Goal: Transaction & Acquisition: Download file/media

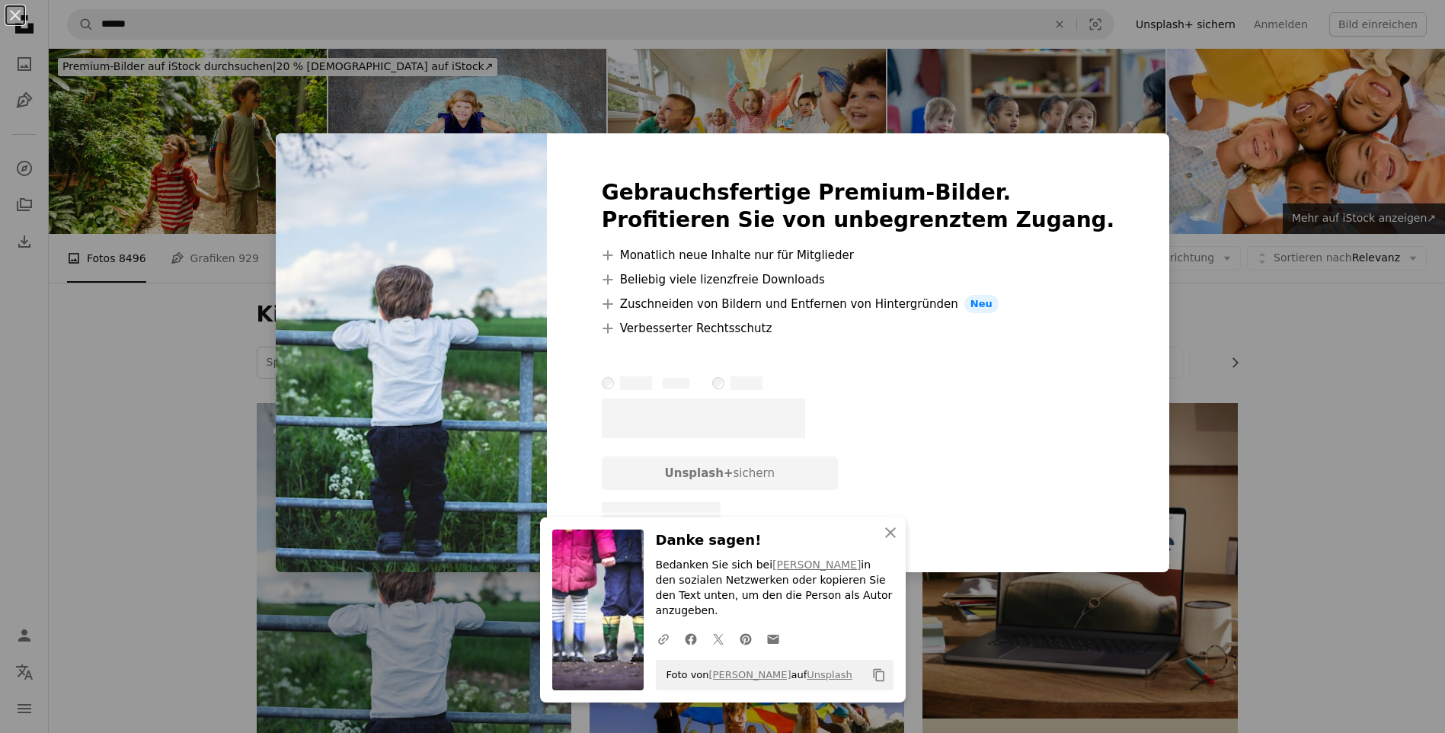
scroll to position [430, 0]
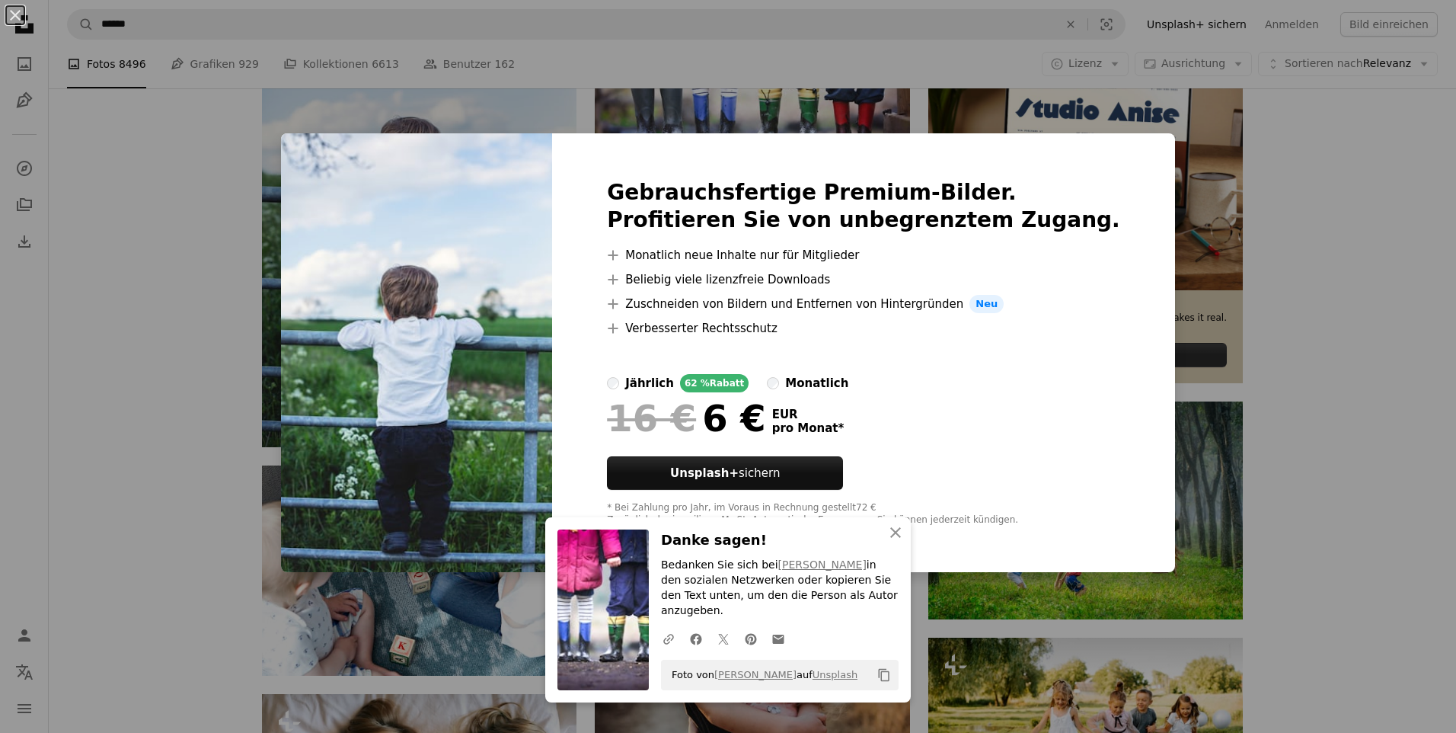
click at [1358, 423] on div "An X shape An X shape Schließen Danke sagen! Bedanken Sie sich bei [PERSON_NAME…" at bounding box center [728, 366] width 1456 height 733
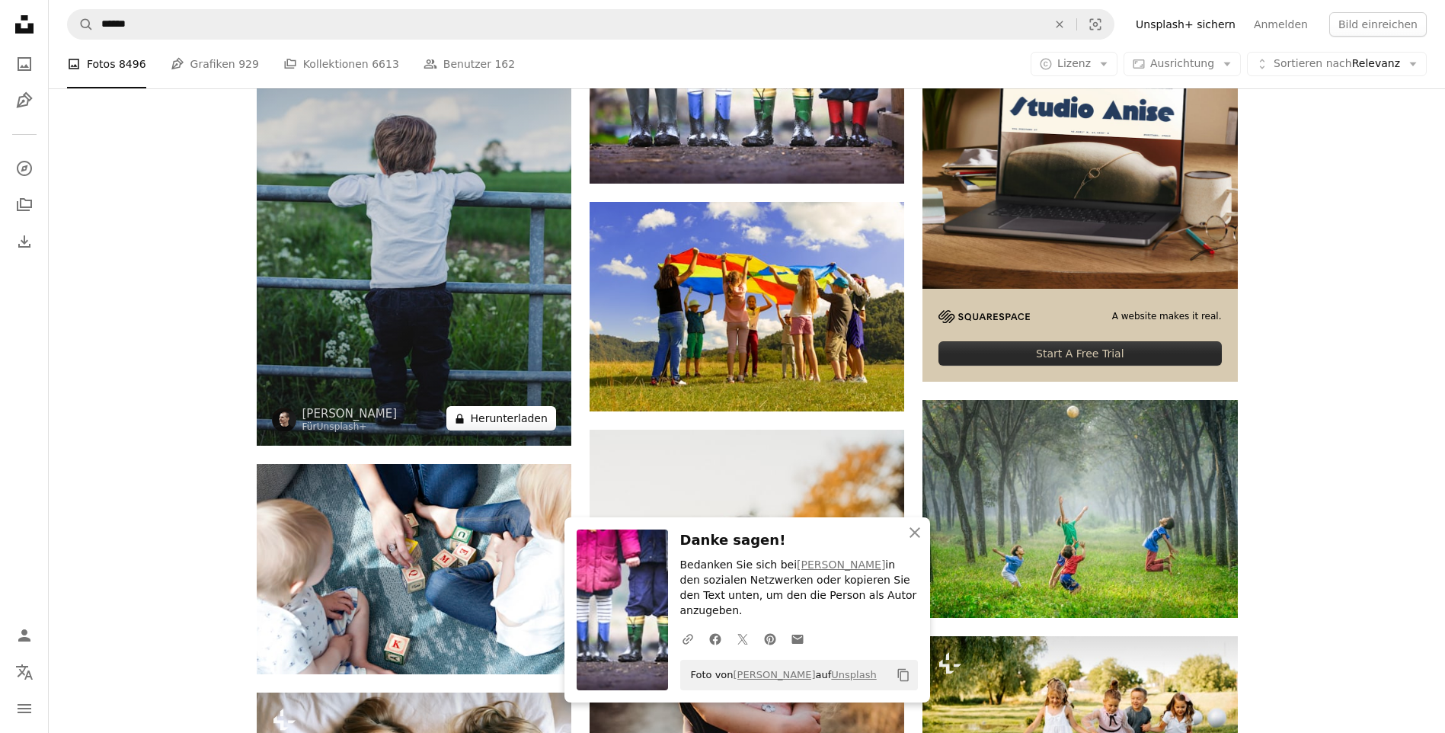
click at [525, 423] on button "A lock Herunterladen" at bounding box center [500, 418] width 109 height 24
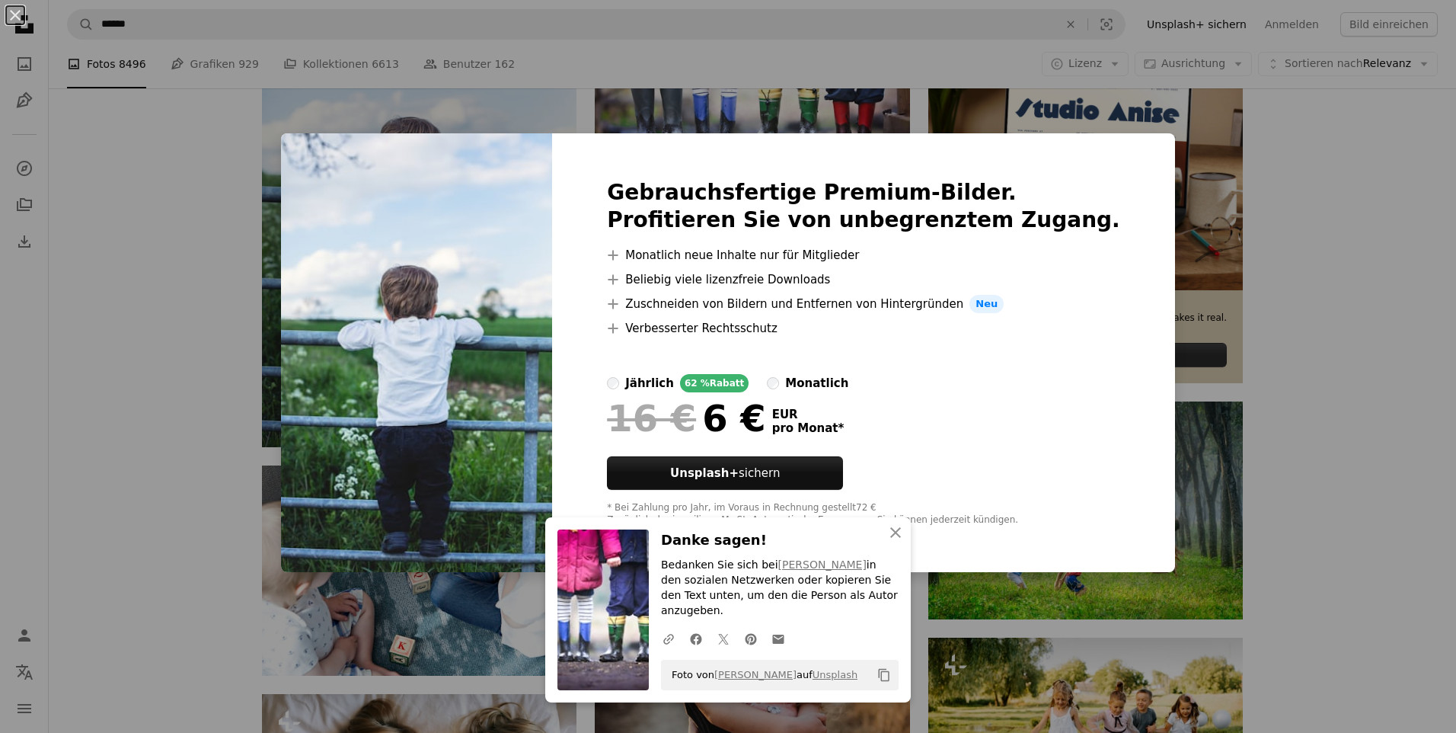
click at [1396, 306] on div "An X shape An X shape Schließen Danke sagen! Bedanken Sie sich bei [PERSON_NAME…" at bounding box center [728, 366] width 1456 height 733
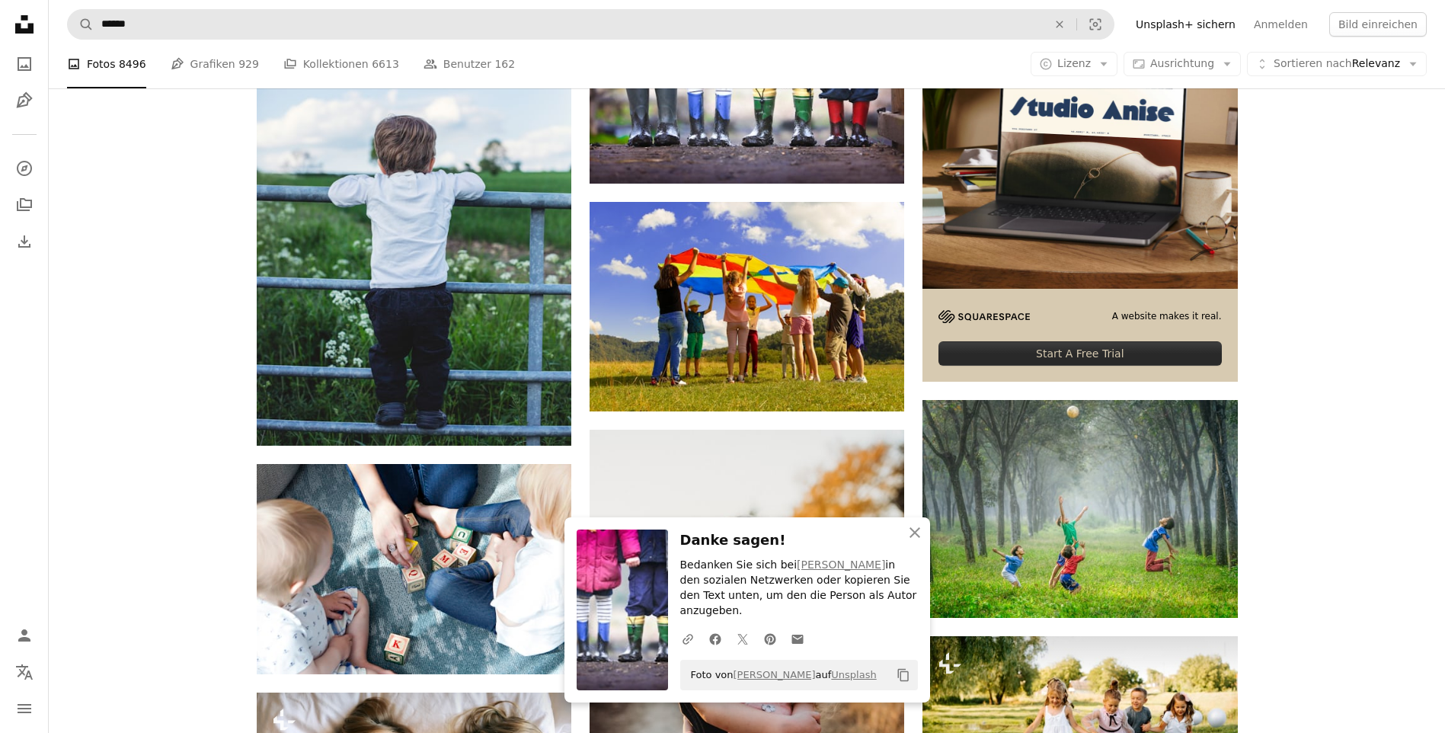
scroll to position [201, 0]
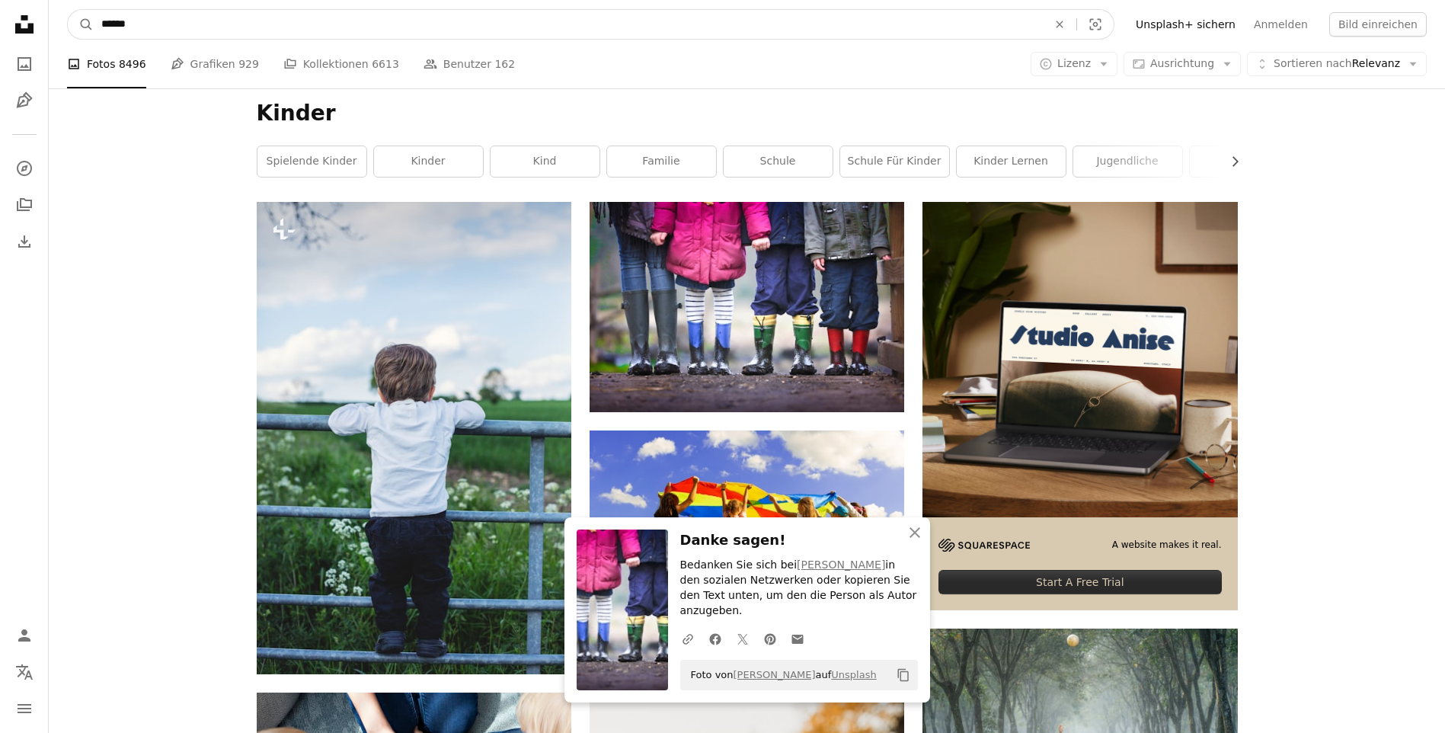
click at [165, 30] on input "******" at bounding box center [568, 24] width 949 height 29
click at [153, 23] on input "******" at bounding box center [568, 24] width 949 height 29
click at [159, 29] on input "******" at bounding box center [568, 24] width 949 height 29
type input "**********"
click at [68, 10] on button "A magnifying glass" at bounding box center [81, 24] width 26 height 29
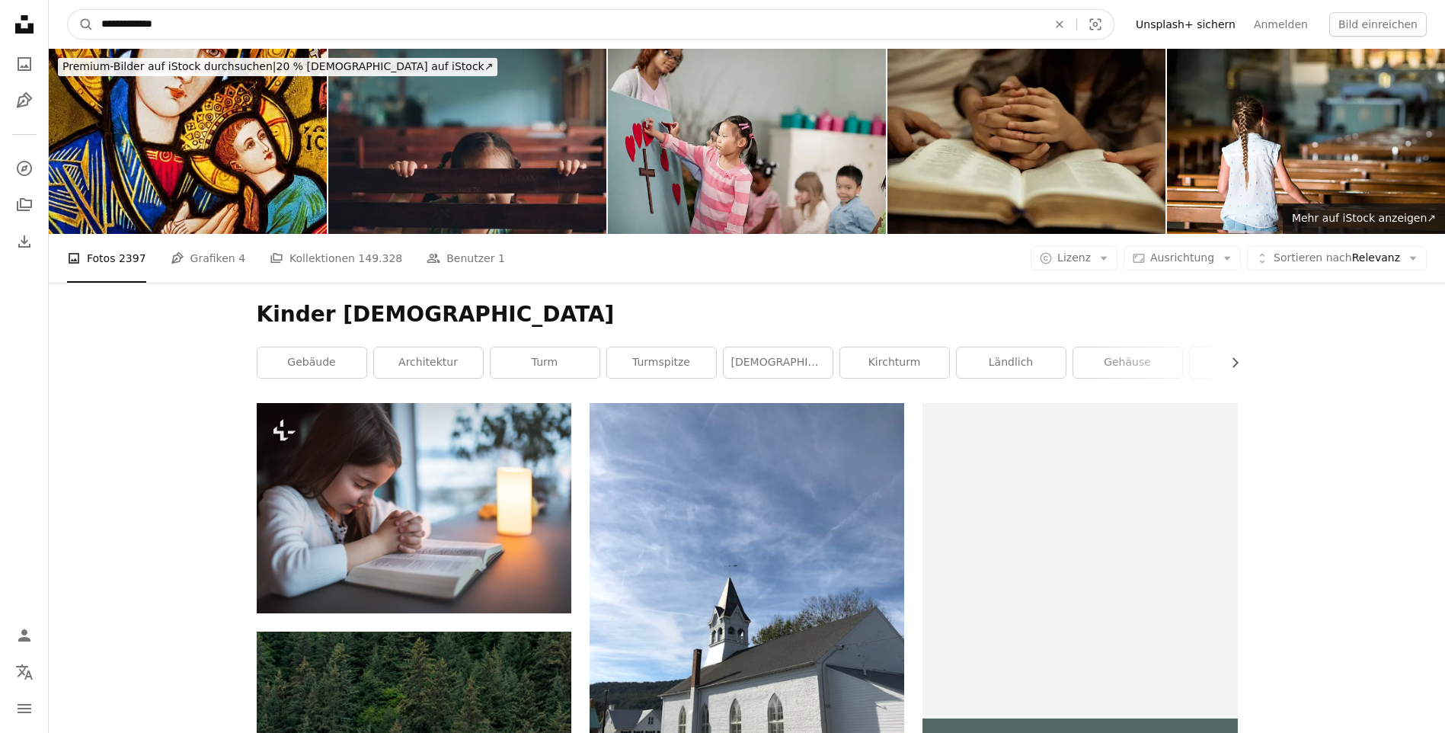
drag, startPoint x: 164, startPoint y: 24, endPoint x: 29, endPoint y: 24, distance: 135.6
type input "**********"
click at [68, 10] on button "A magnifying glass" at bounding box center [81, 24] width 26 height 29
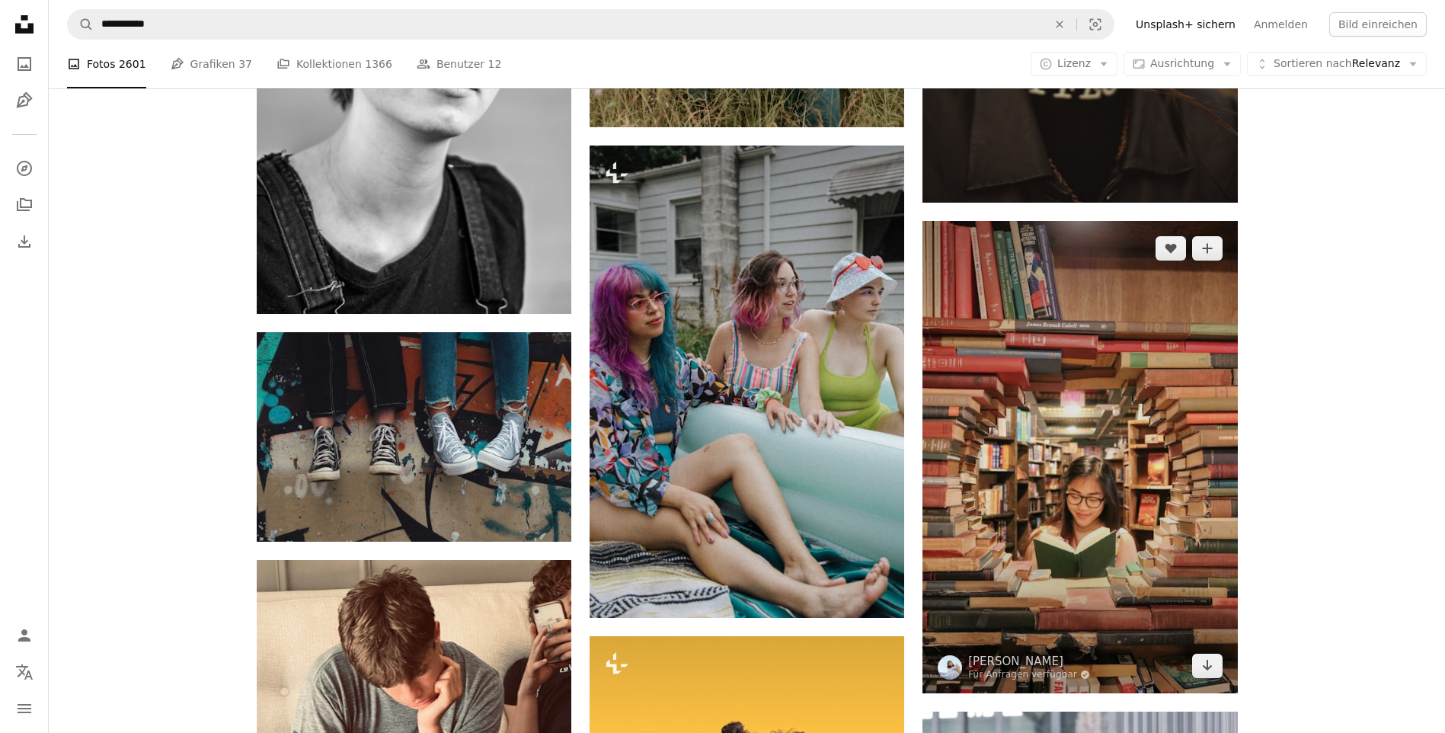
scroll to position [1752, 0]
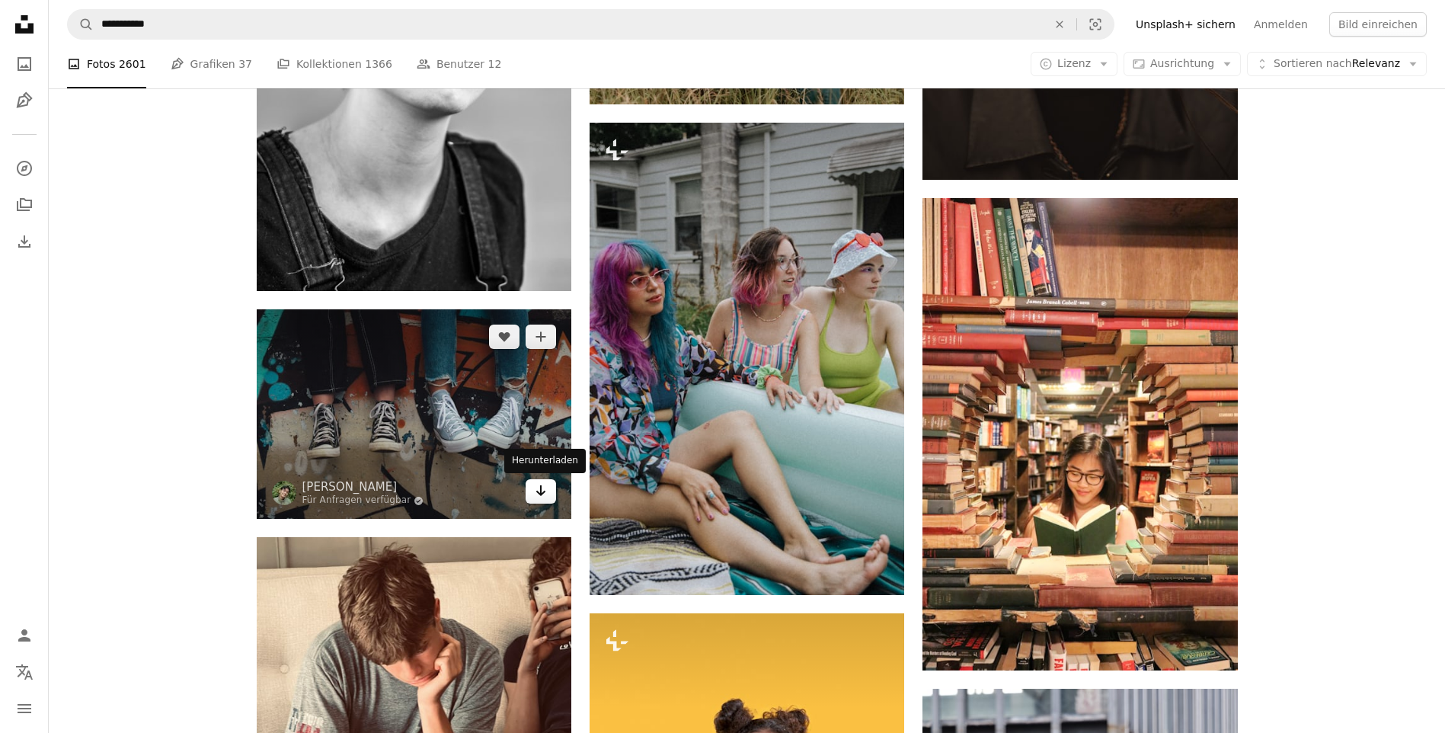
click at [539, 488] on icon "Arrow pointing down" at bounding box center [541, 490] width 12 height 18
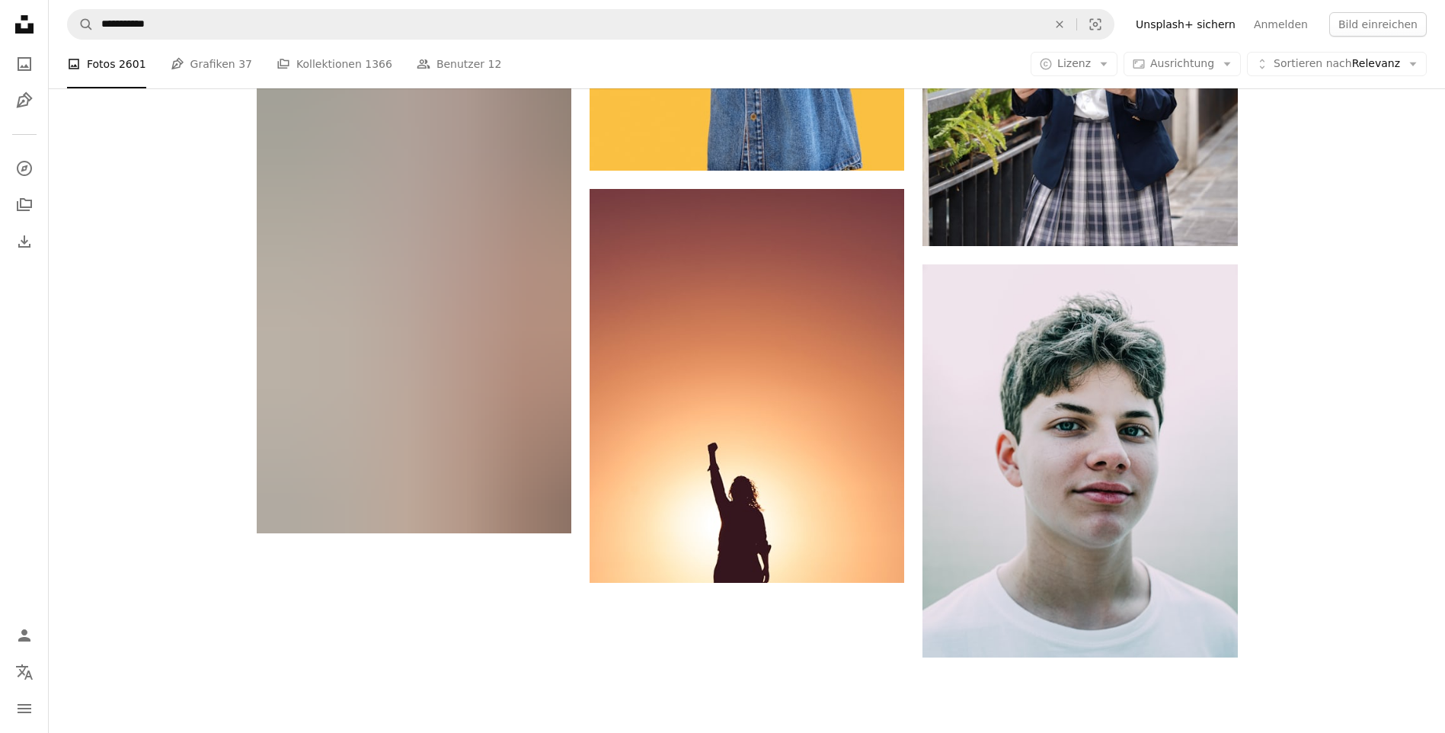
scroll to position [2665, 0]
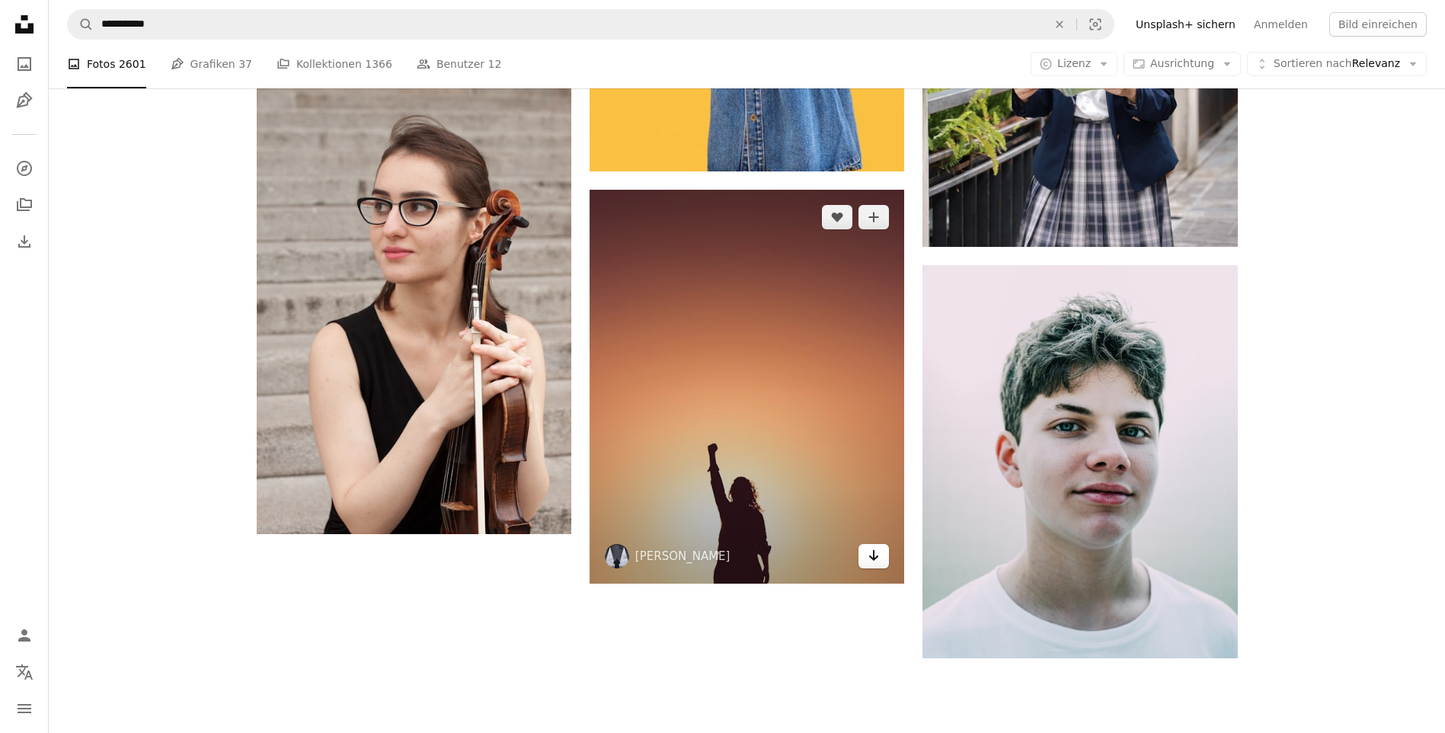
click at [871, 557] on icon "Herunterladen" at bounding box center [874, 555] width 10 height 11
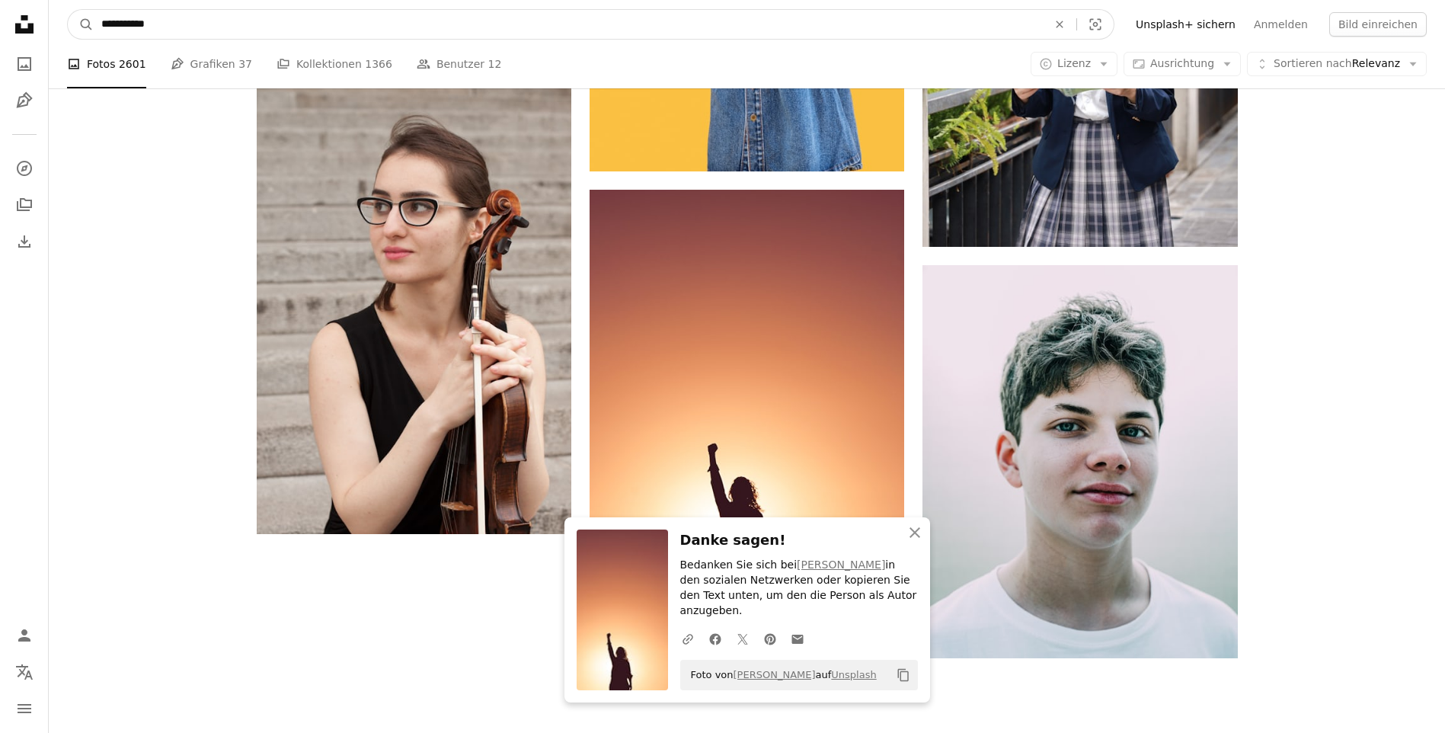
click at [196, 35] on input "**********" at bounding box center [568, 24] width 949 height 29
click at [181, 26] on input "**********" at bounding box center [568, 24] width 949 height 29
type input "**********"
click button "A magnifying glass" at bounding box center [81, 24] width 26 height 29
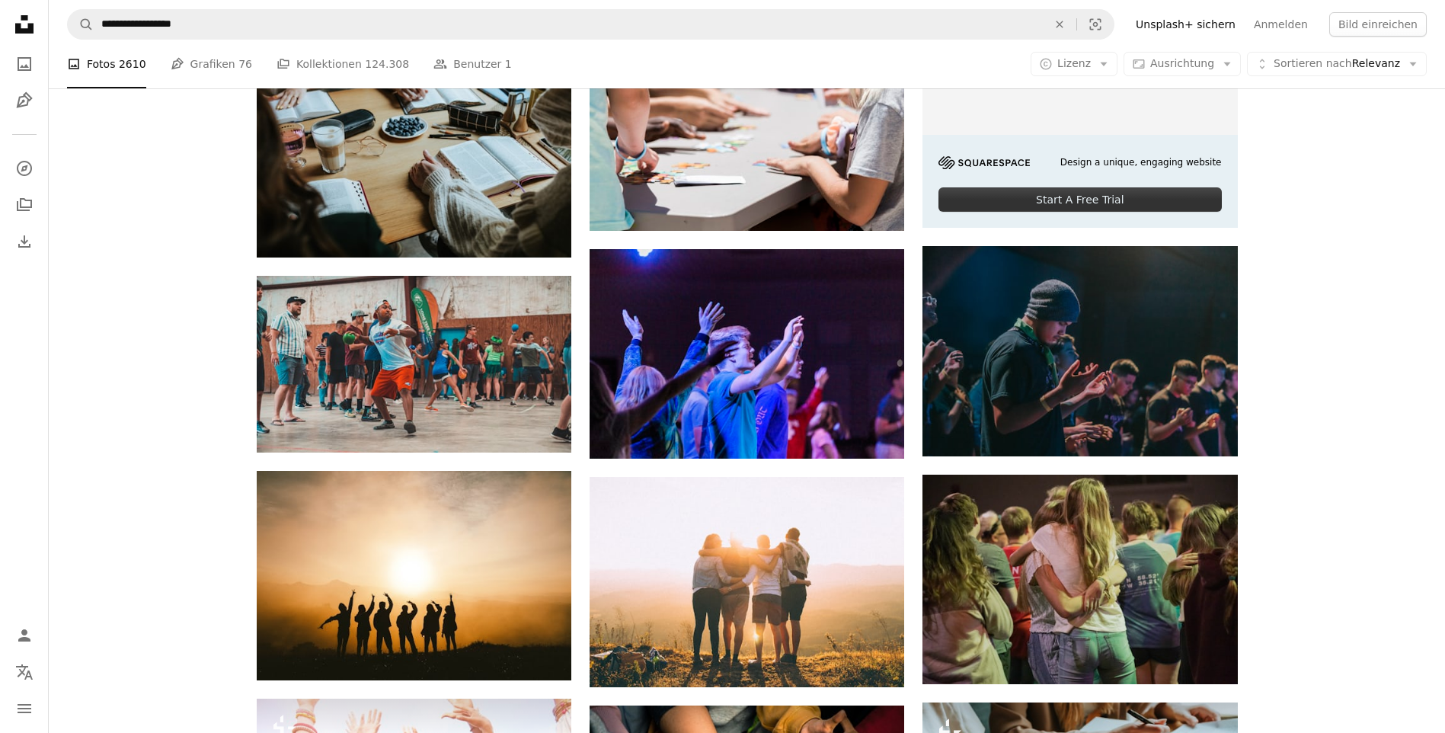
scroll to position [609, 0]
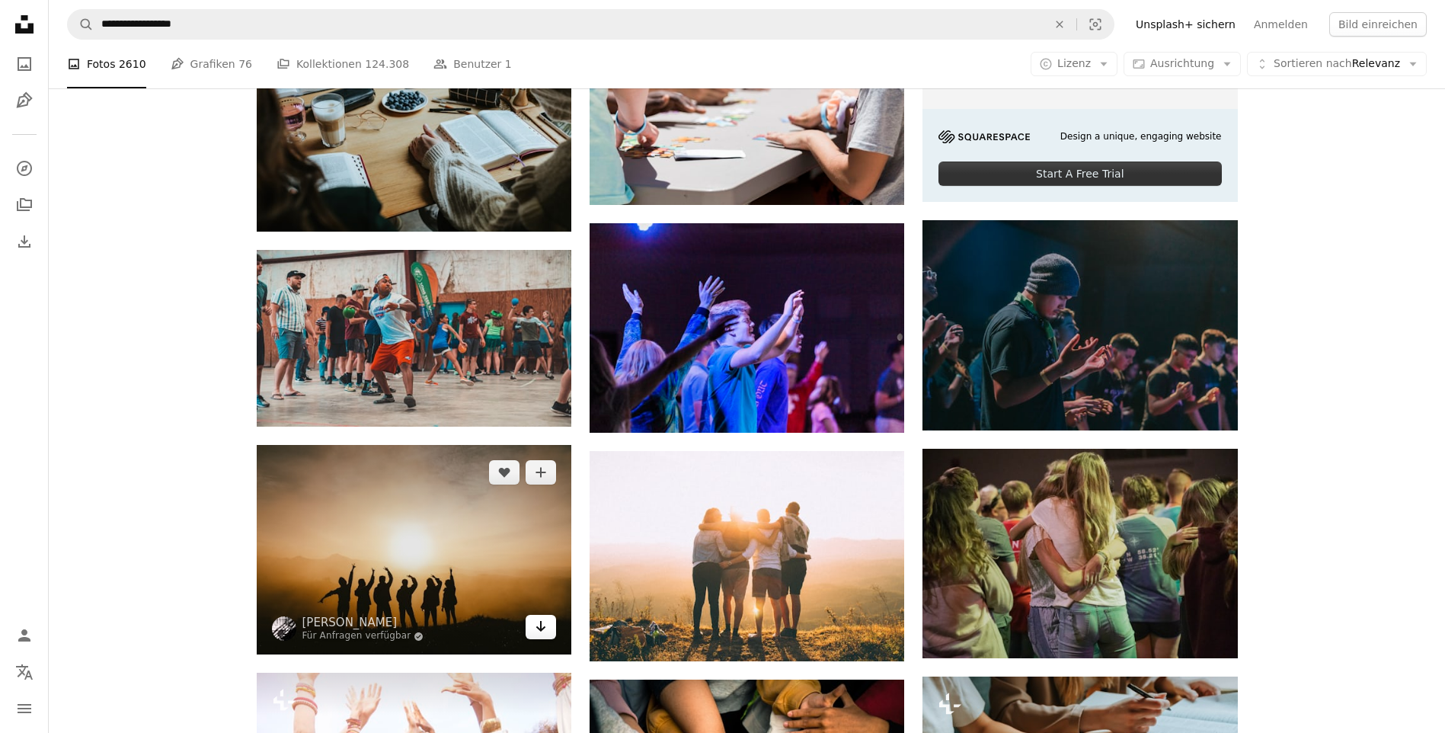
click at [535, 630] on icon "Arrow pointing down" at bounding box center [541, 626] width 12 height 18
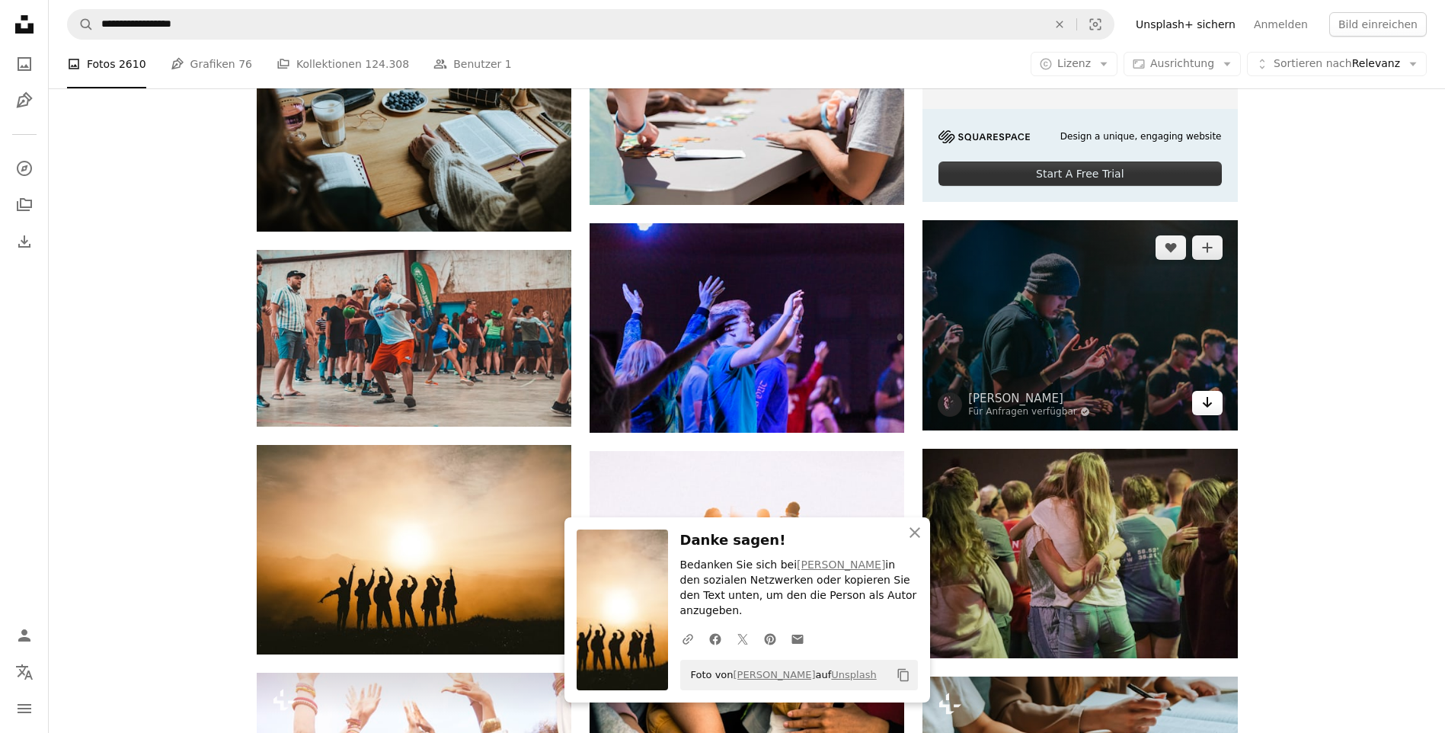
click at [1208, 403] on icon "Arrow pointing down" at bounding box center [1207, 402] width 12 height 18
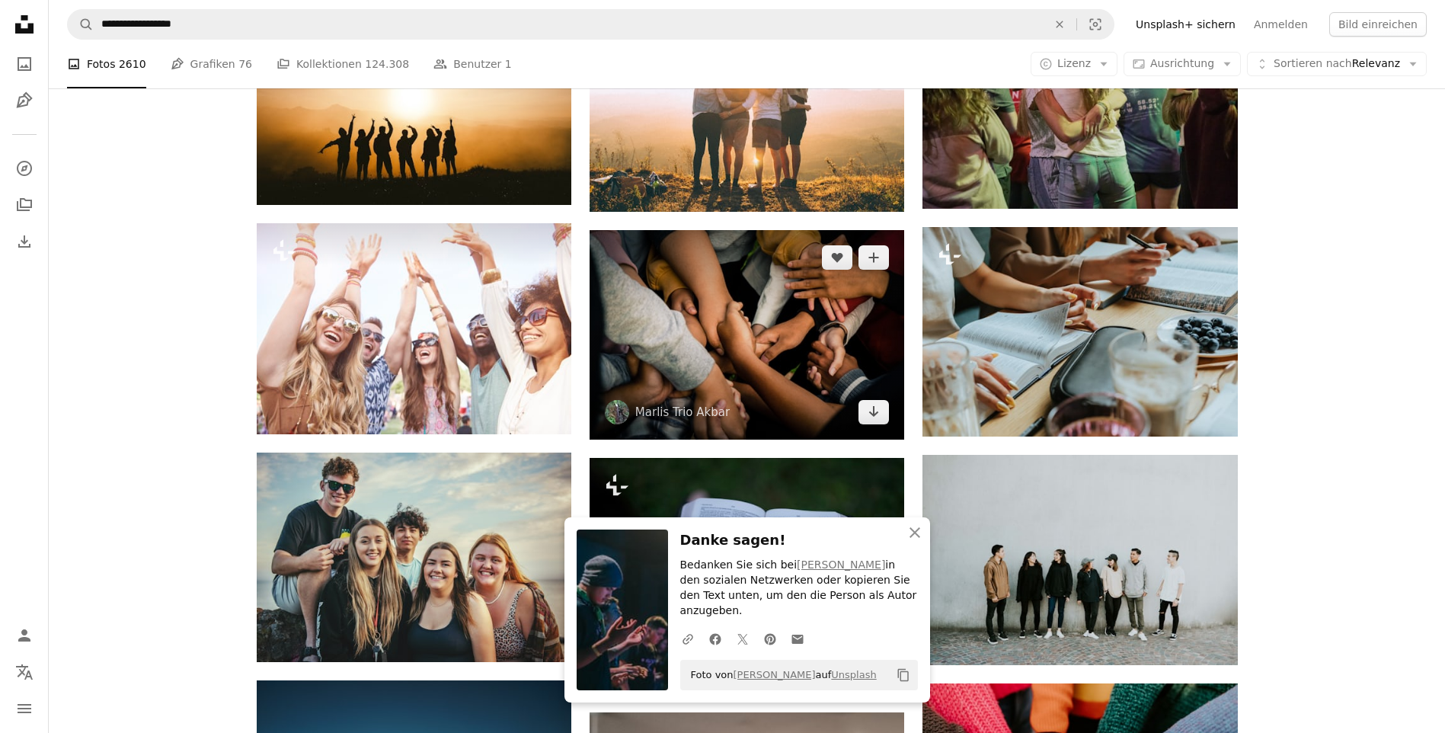
scroll to position [1066, 0]
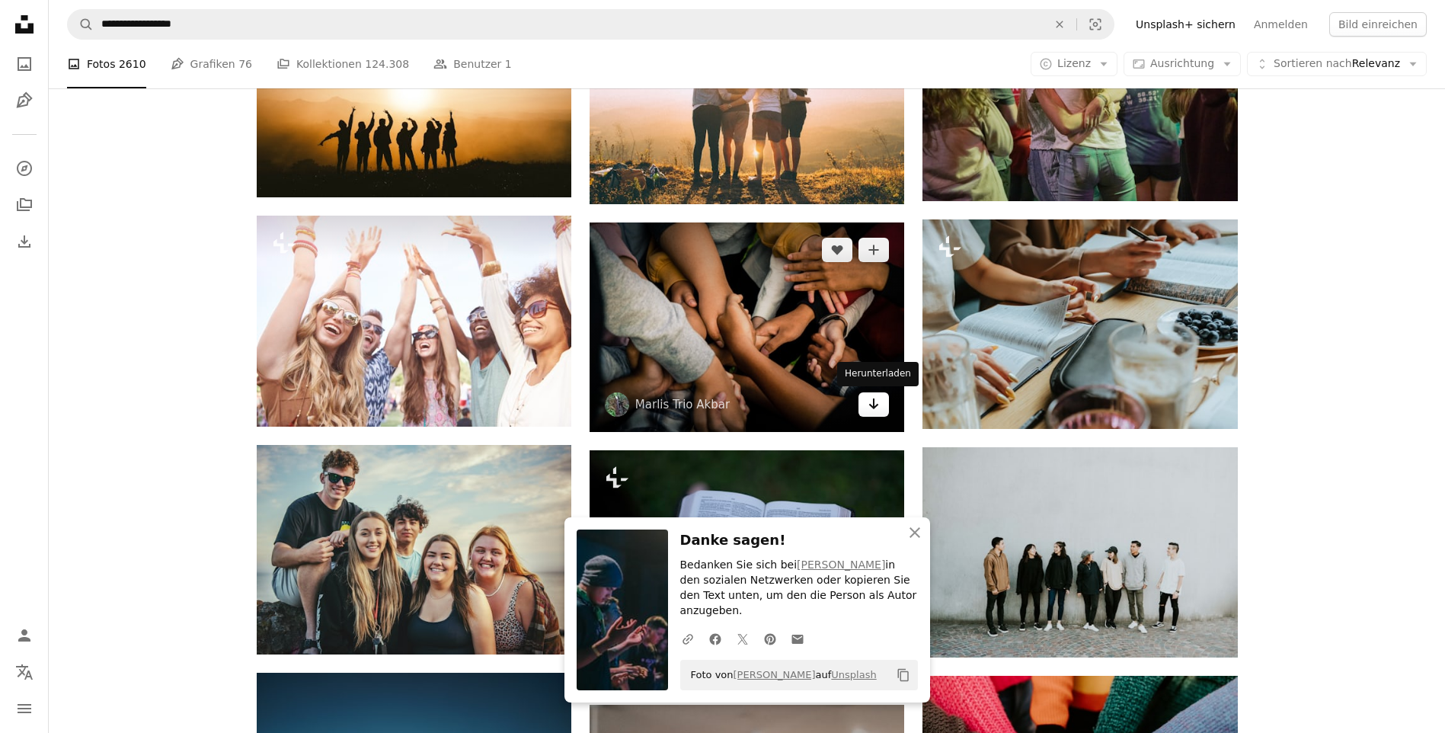
click at [870, 404] on icon "Herunterladen" at bounding box center [874, 403] width 10 height 11
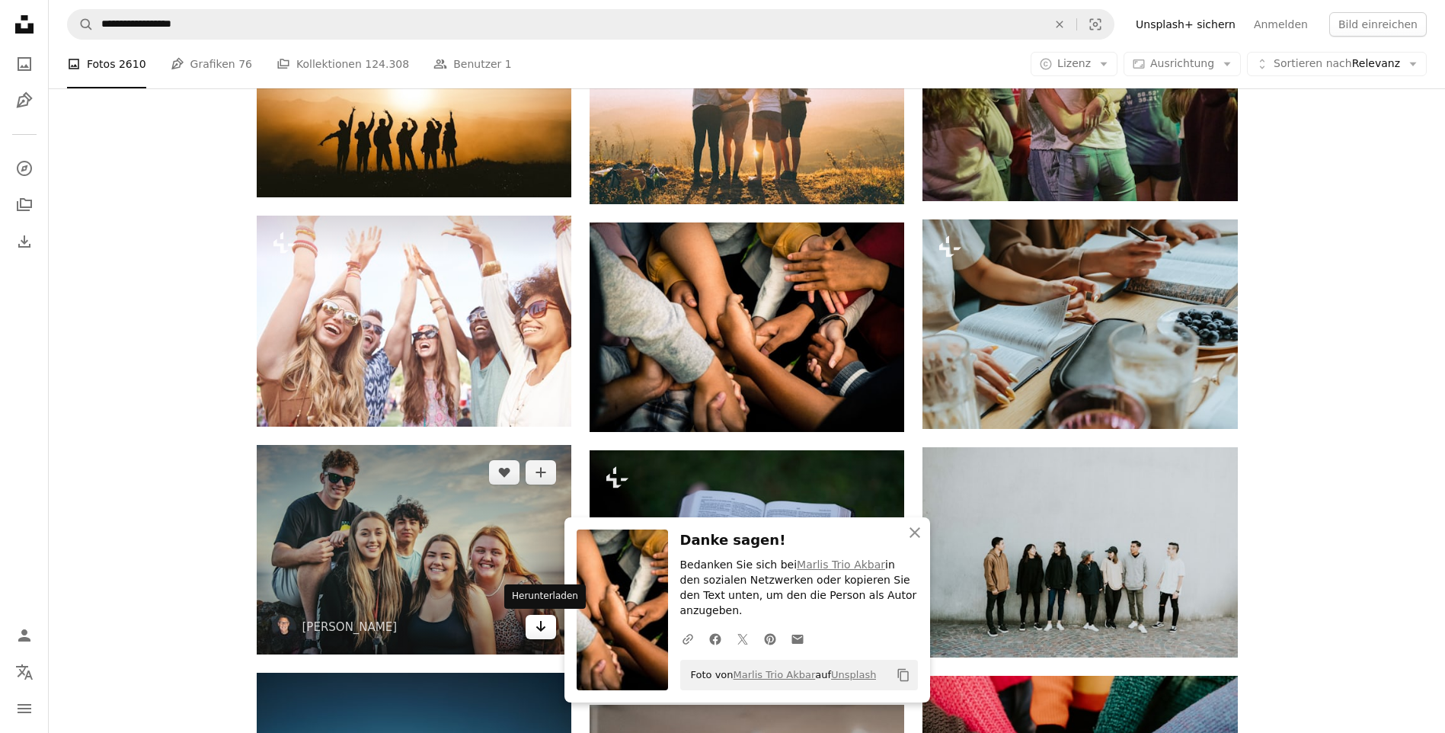
click at [532, 627] on link "Arrow pointing down" at bounding box center [540, 627] width 30 height 24
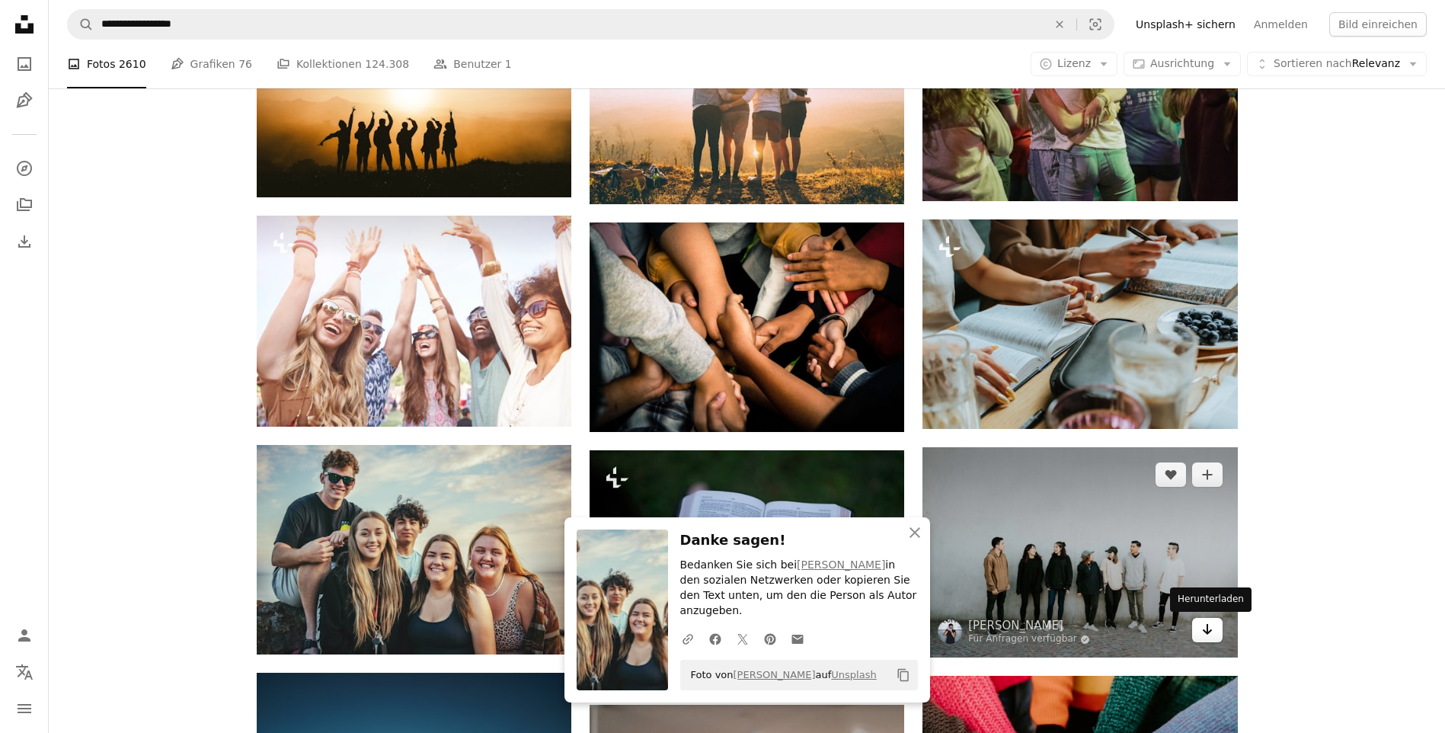
click at [1206, 624] on icon "Arrow pointing down" at bounding box center [1207, 629] width 12 height 18
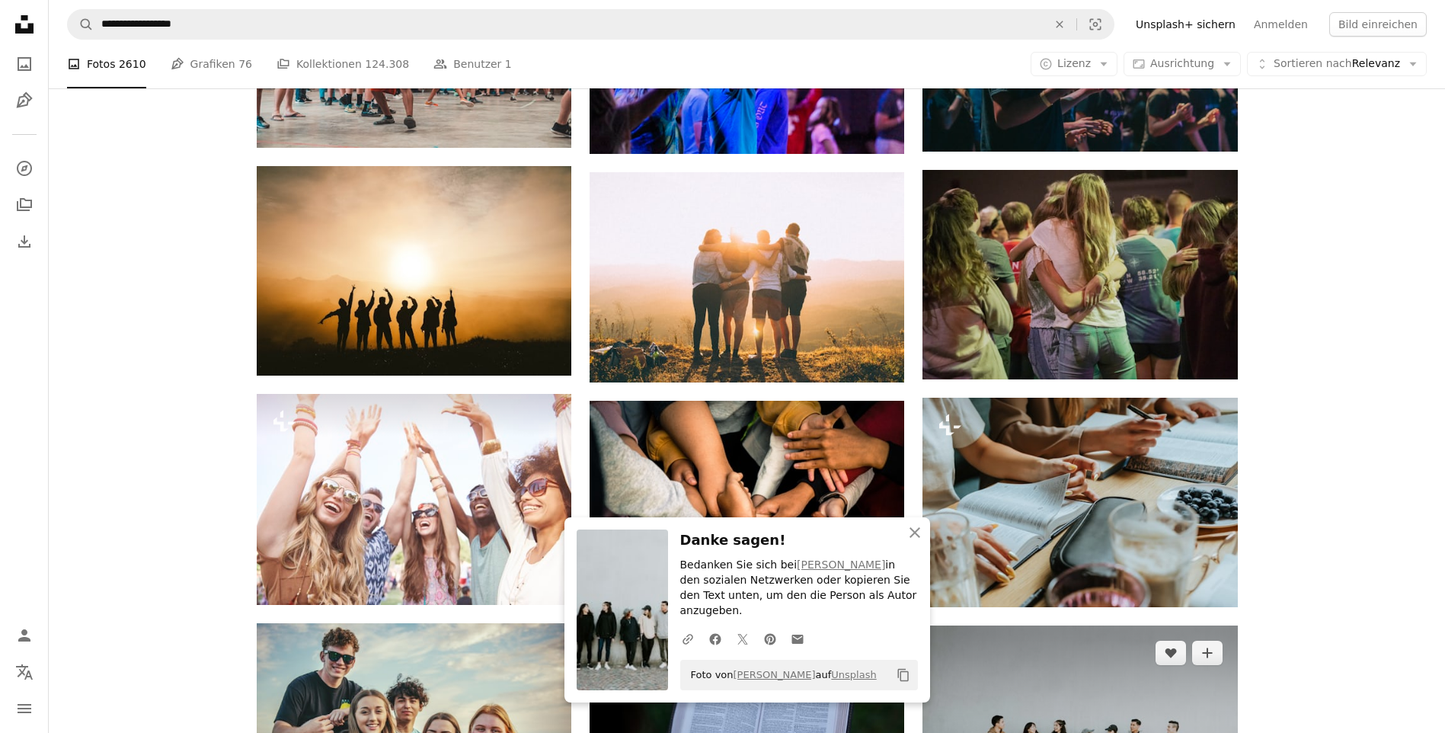
scroll to position [838, 0]
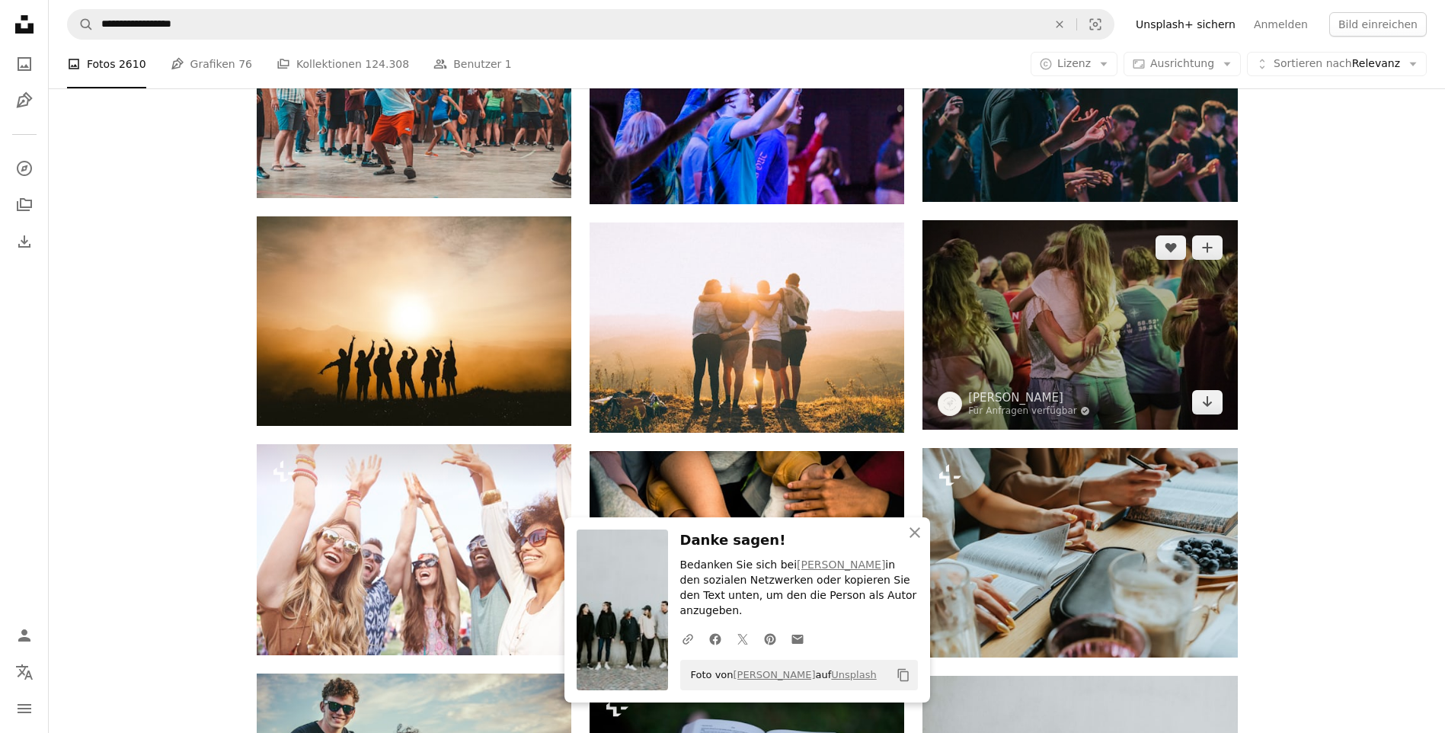
click at [1023, 308] on img at bounding box center [1079, 324] width 315 height 209
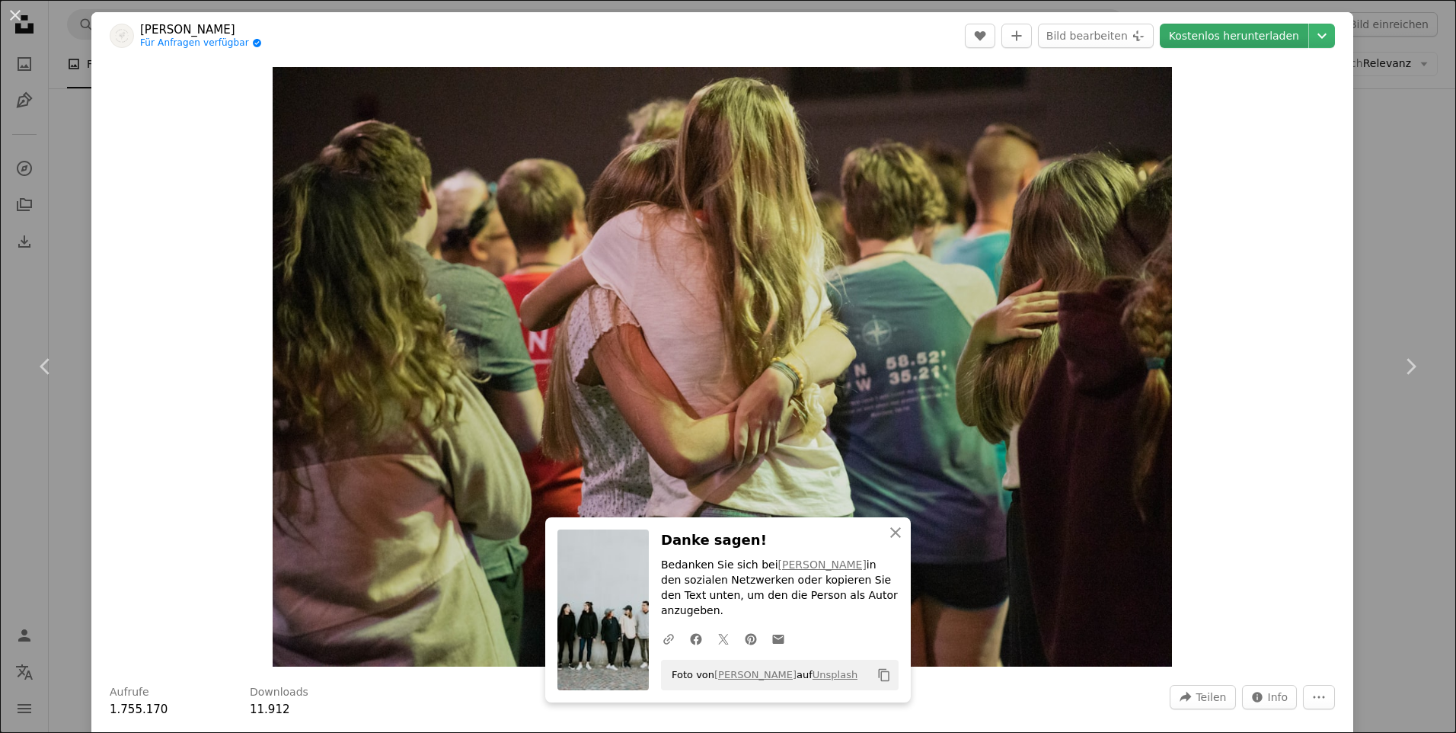
click at [1233, 37] on link "Kostenlos herunterladen" at bounding box center [1234, 36] width 149 height 24
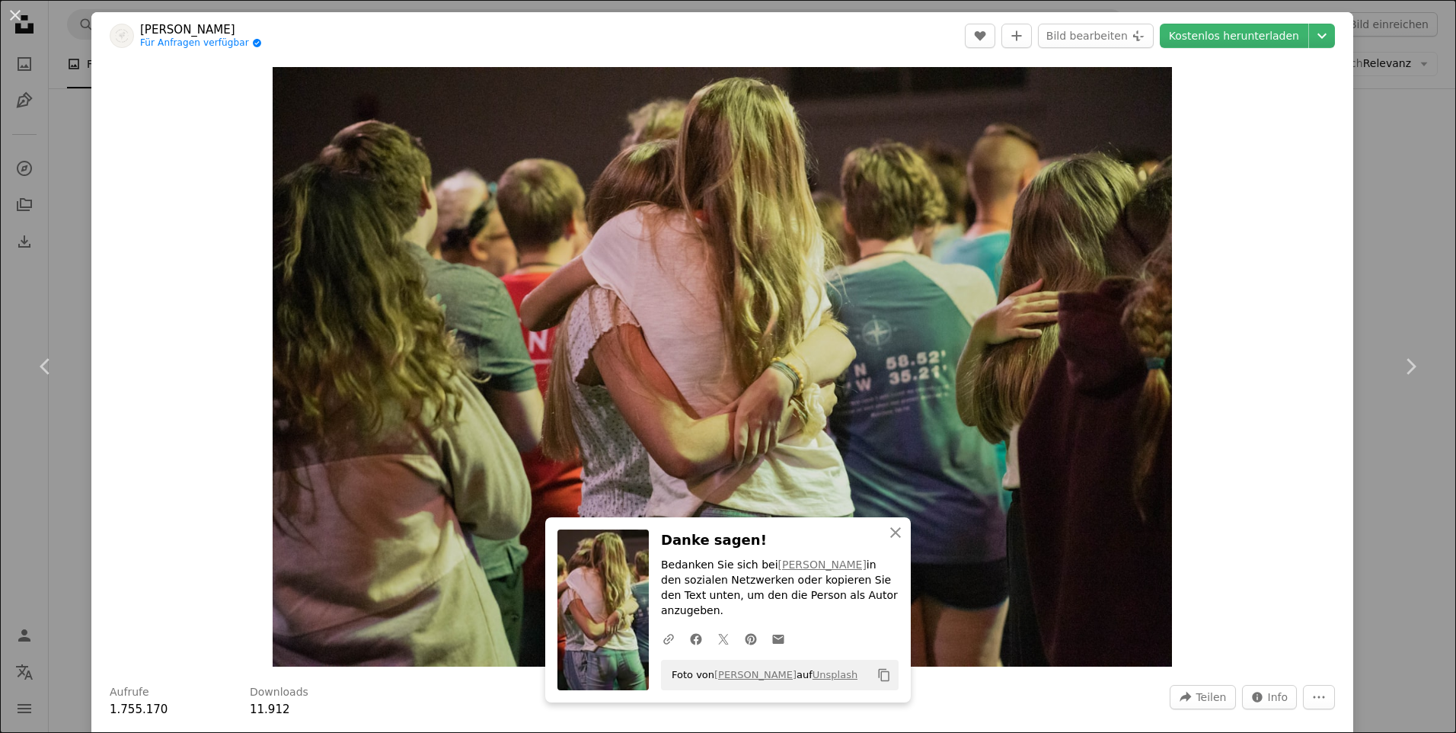
click at [1394, 187] on div "An X shape Chevron left Chevron right An X shape Schließen Danke sagen! Bedanke…" at bounding box center [728, 366] width 1456 height 733
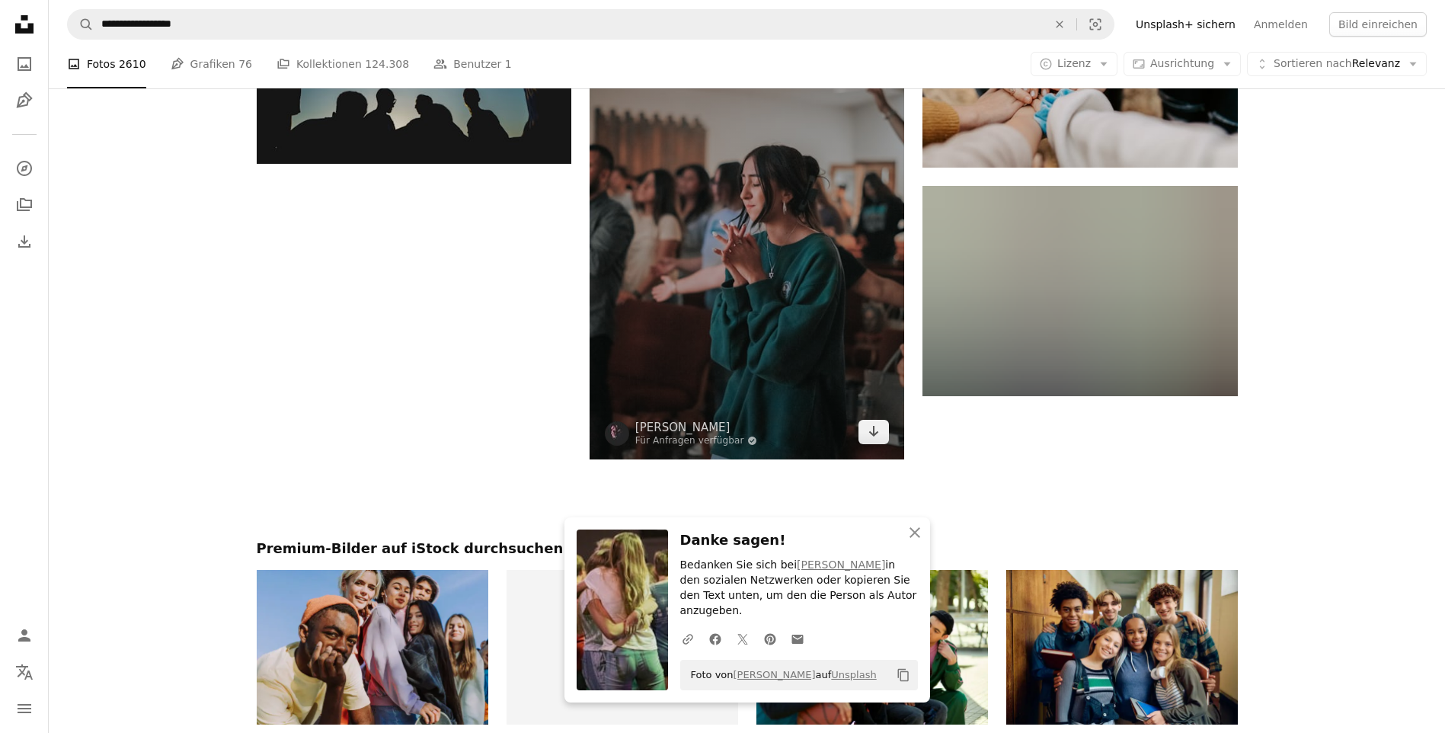
scroll to position [1752, 0]
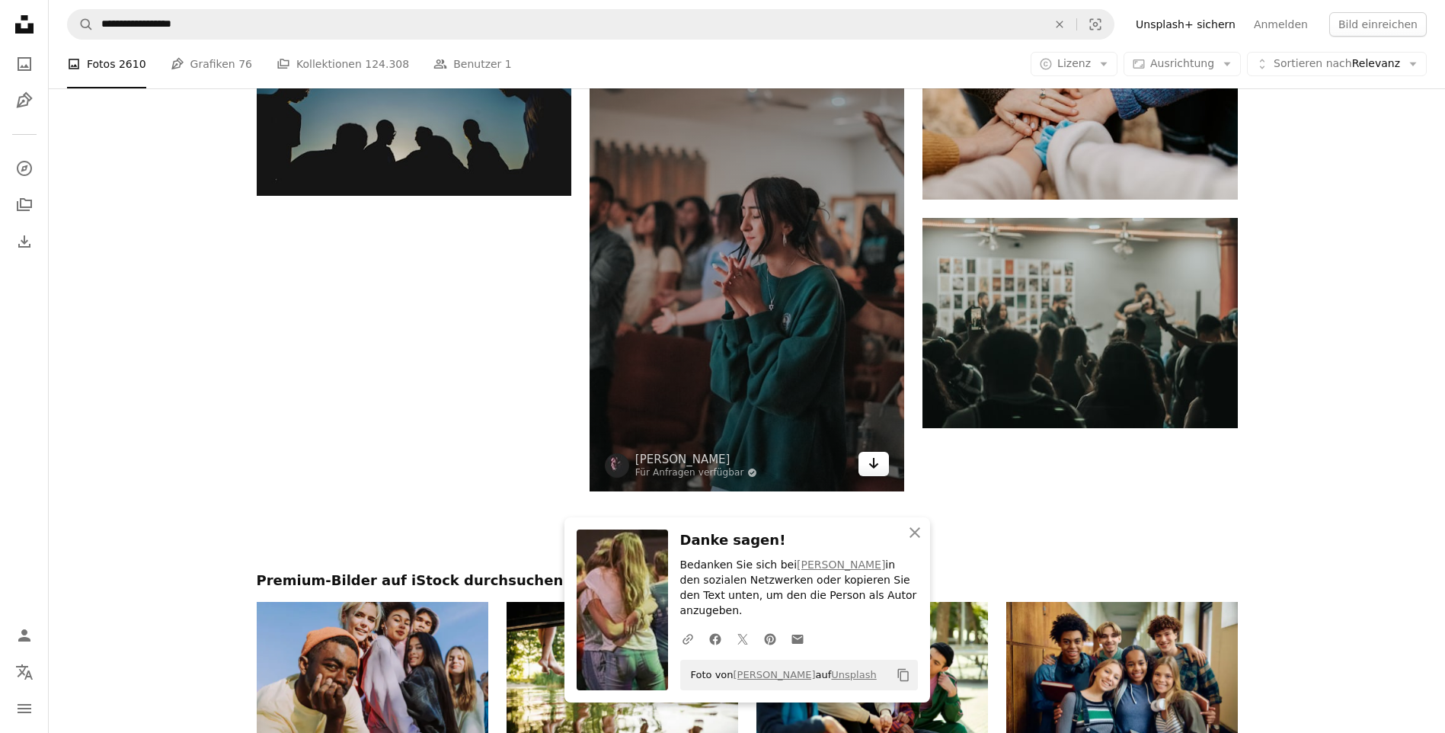
click at [877, 465] on icon "Herunterladen" at bounding box center [874, 463] width 10 height 11
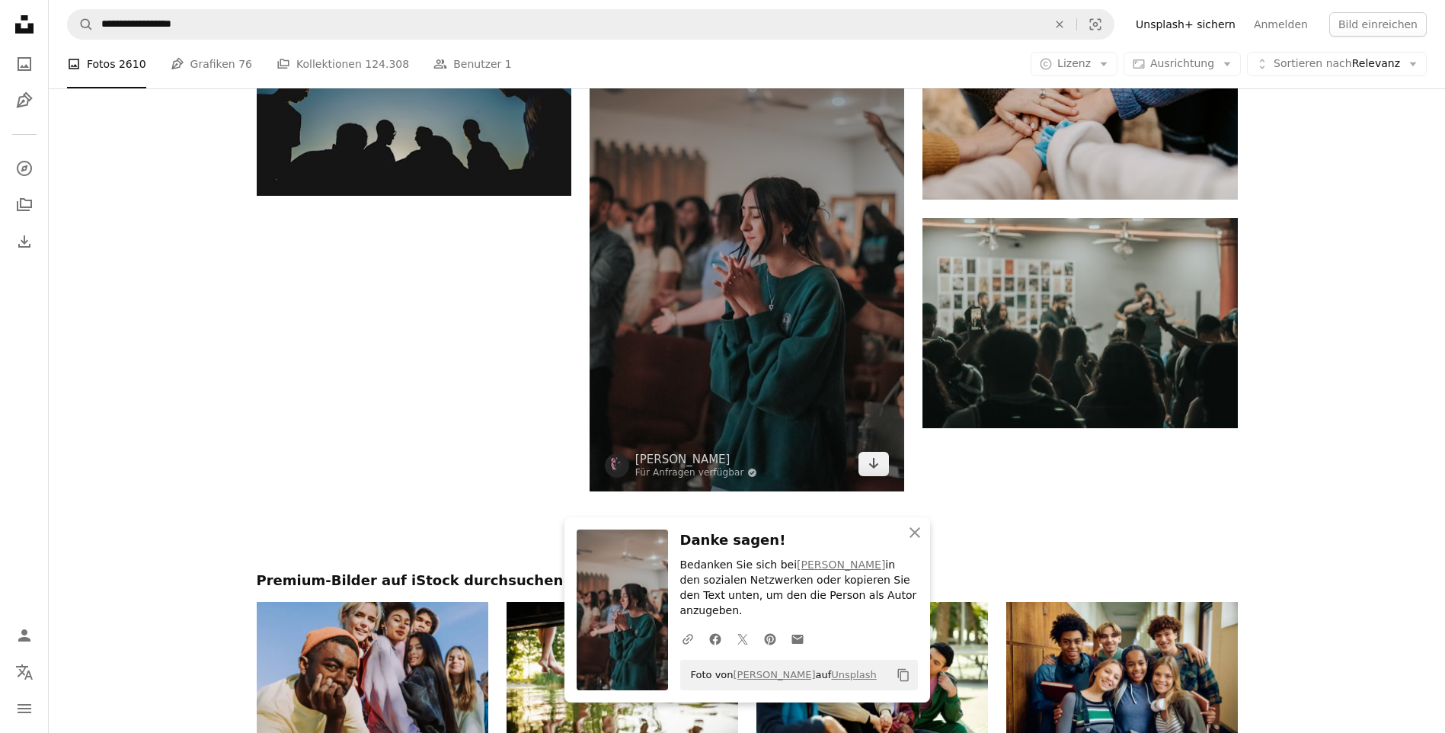
scroll to position [1295, 0]
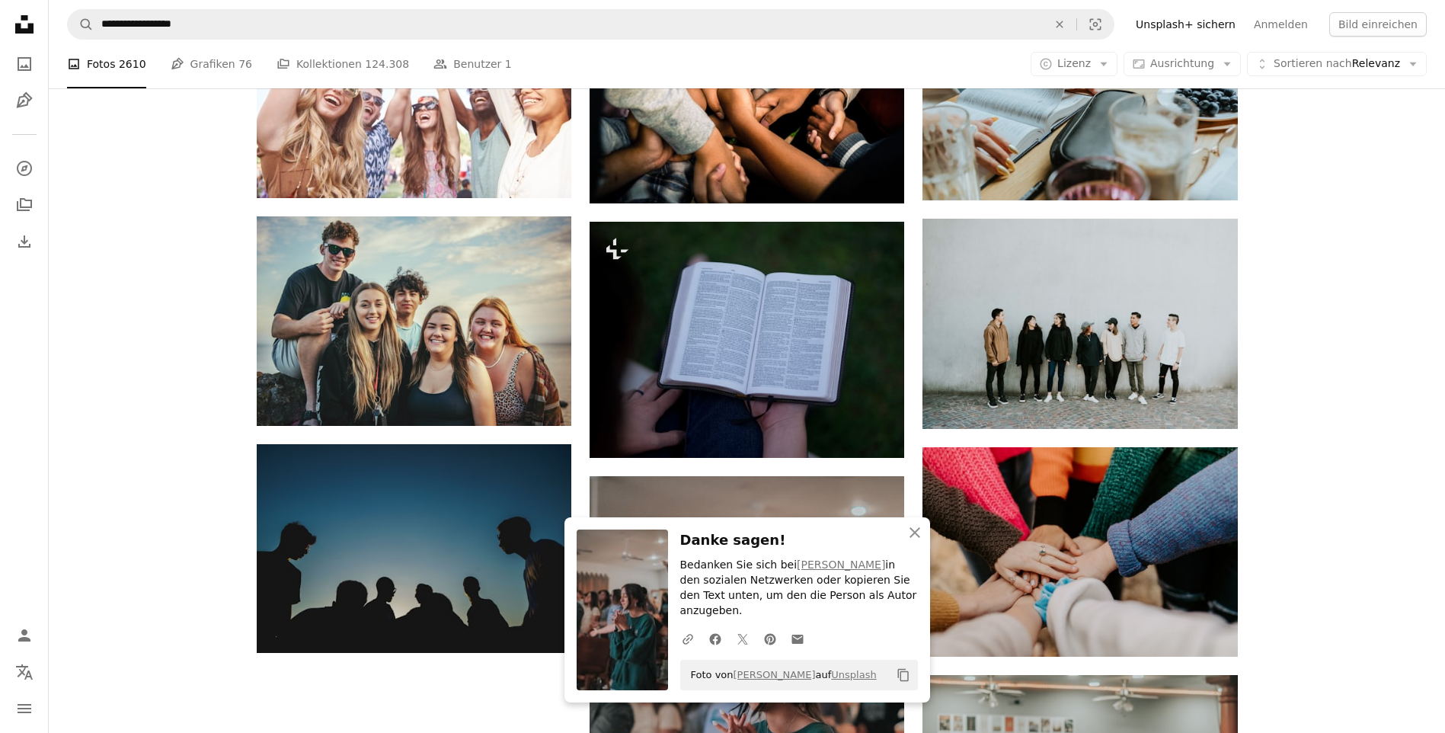
click at [1329, 625] on div "Plus sign for Unsplash+ A heart A plus sign Daiga Ellaby Für Unsplash+ A lock H…" at bounding box center [747, 28] width 1396 height 1840
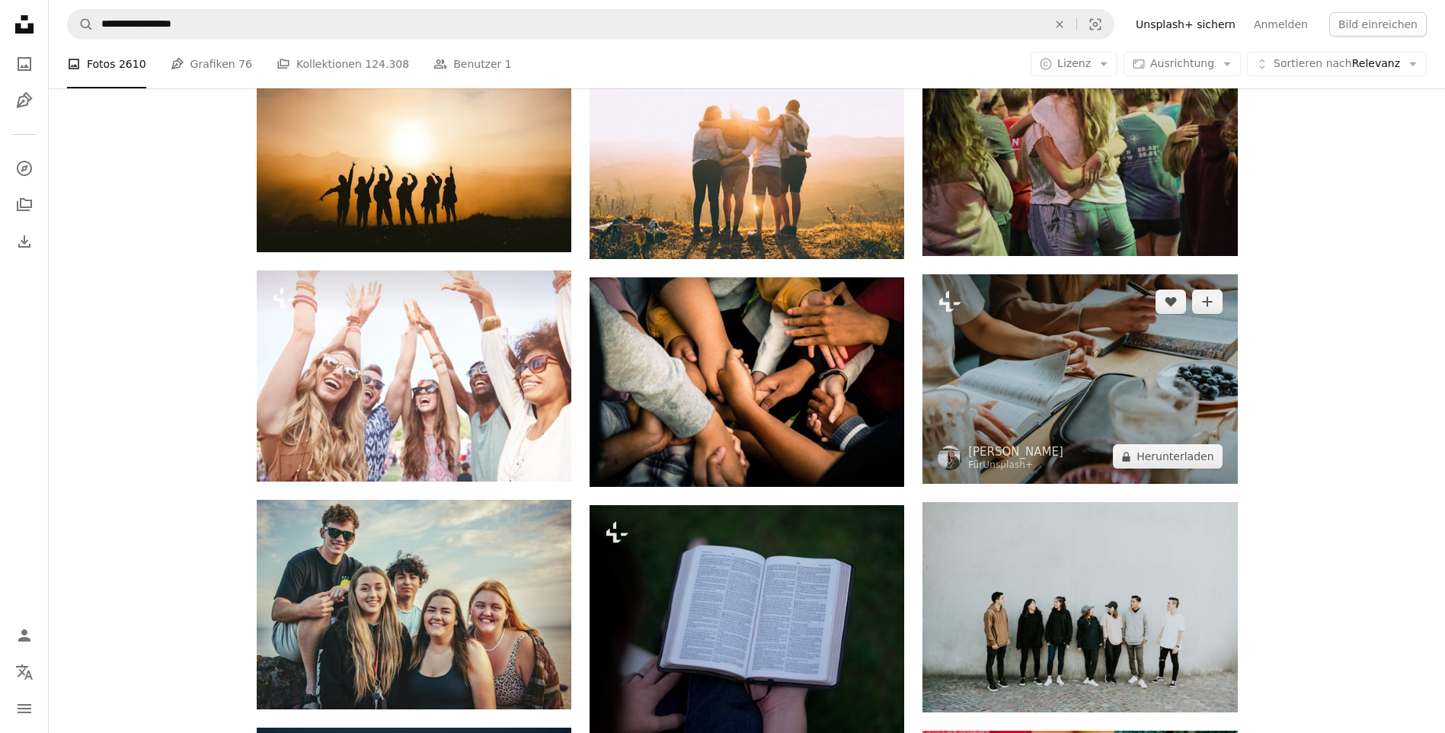
scroll to position [990, 0]
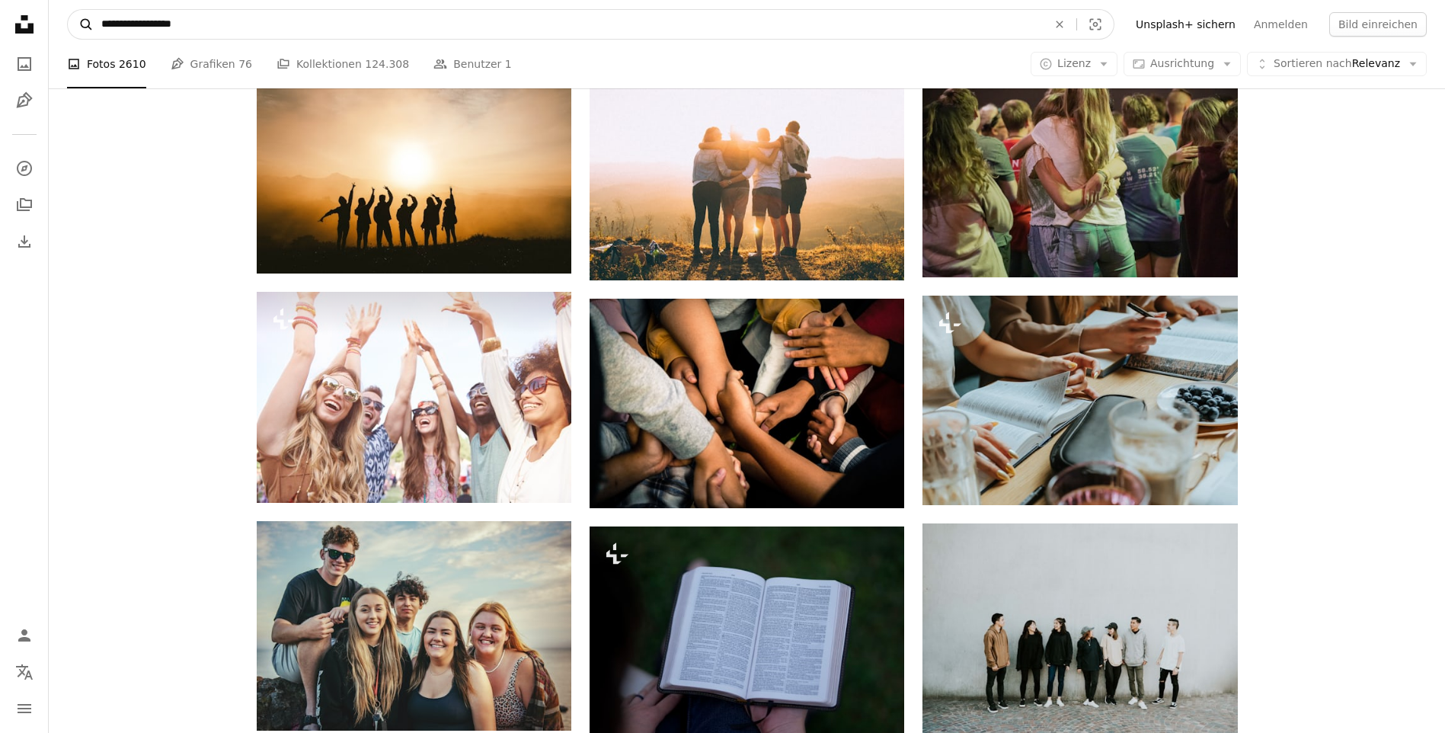
drag, startPoint x: 233, startPoint y: 23, endPoint x: 71, endPoint y: 24, distance: 162.2
click at [69, 24] on form "**********" at bounding box center [590, 24] width 1047 height 30
click at [123, 19] on input "**********" at bounding box center [568, 24] width 949 height 29
type input "**********"
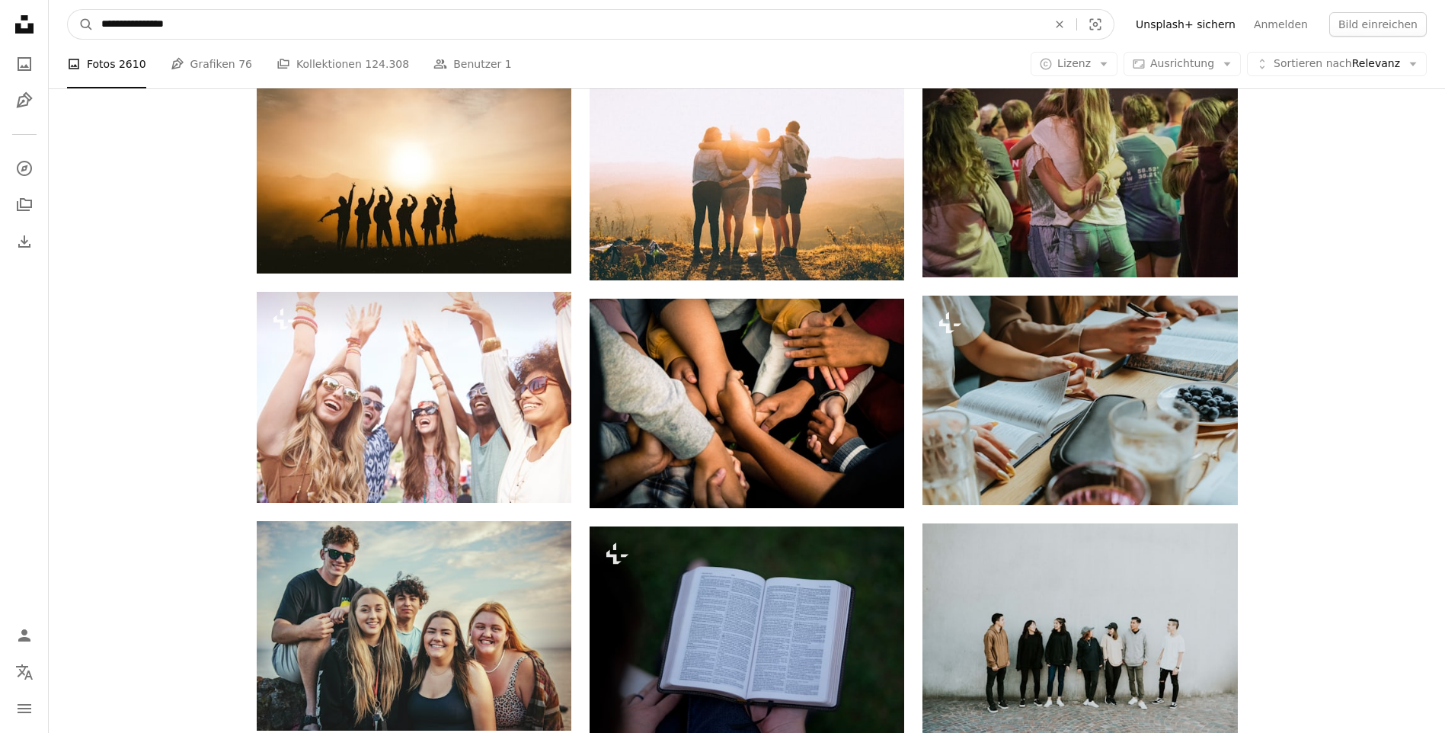
click button "A magnifying glass" at bounding box center [81, 24] width 26 height 29
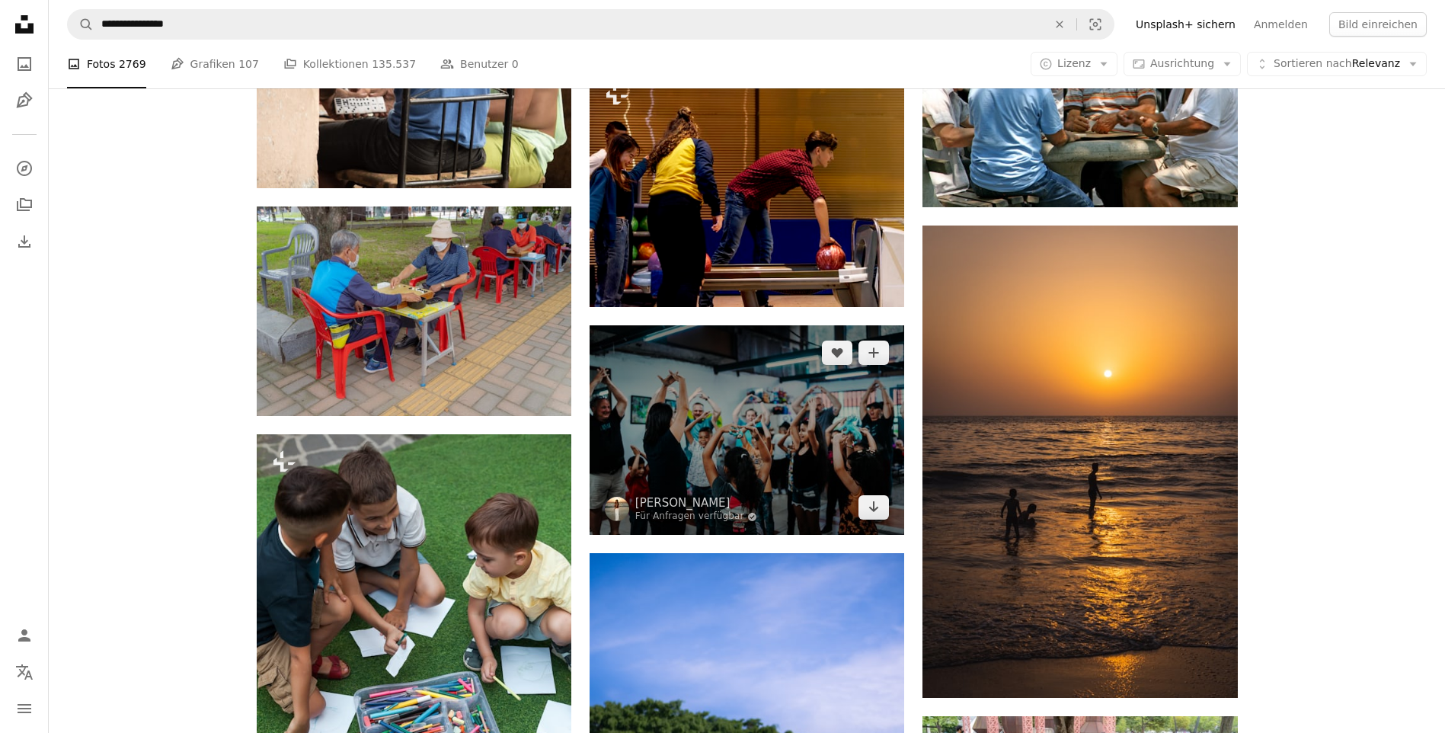
scroll to position [1295, 0]
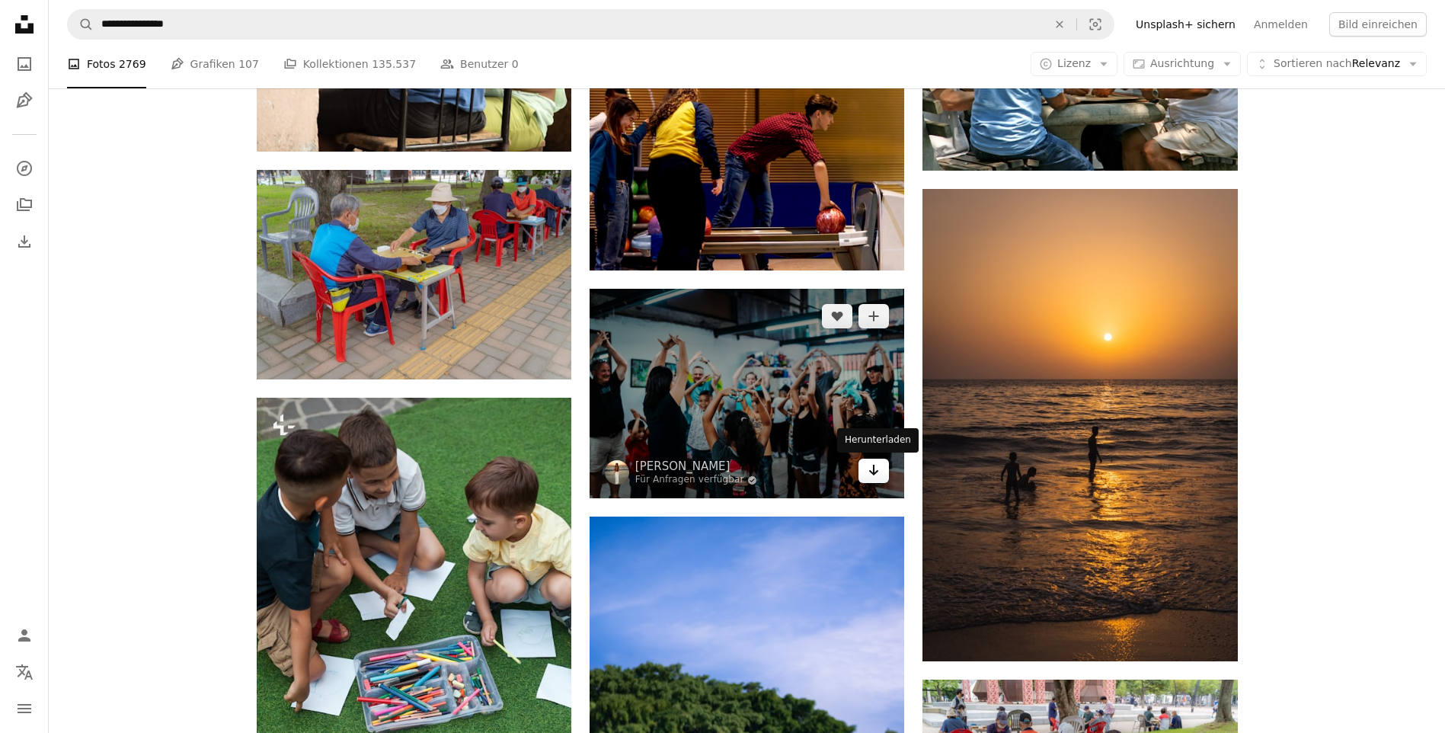
click at [874, 471] on icon "Herunterladen" at bounding box center [874, 470] width 10 height 11
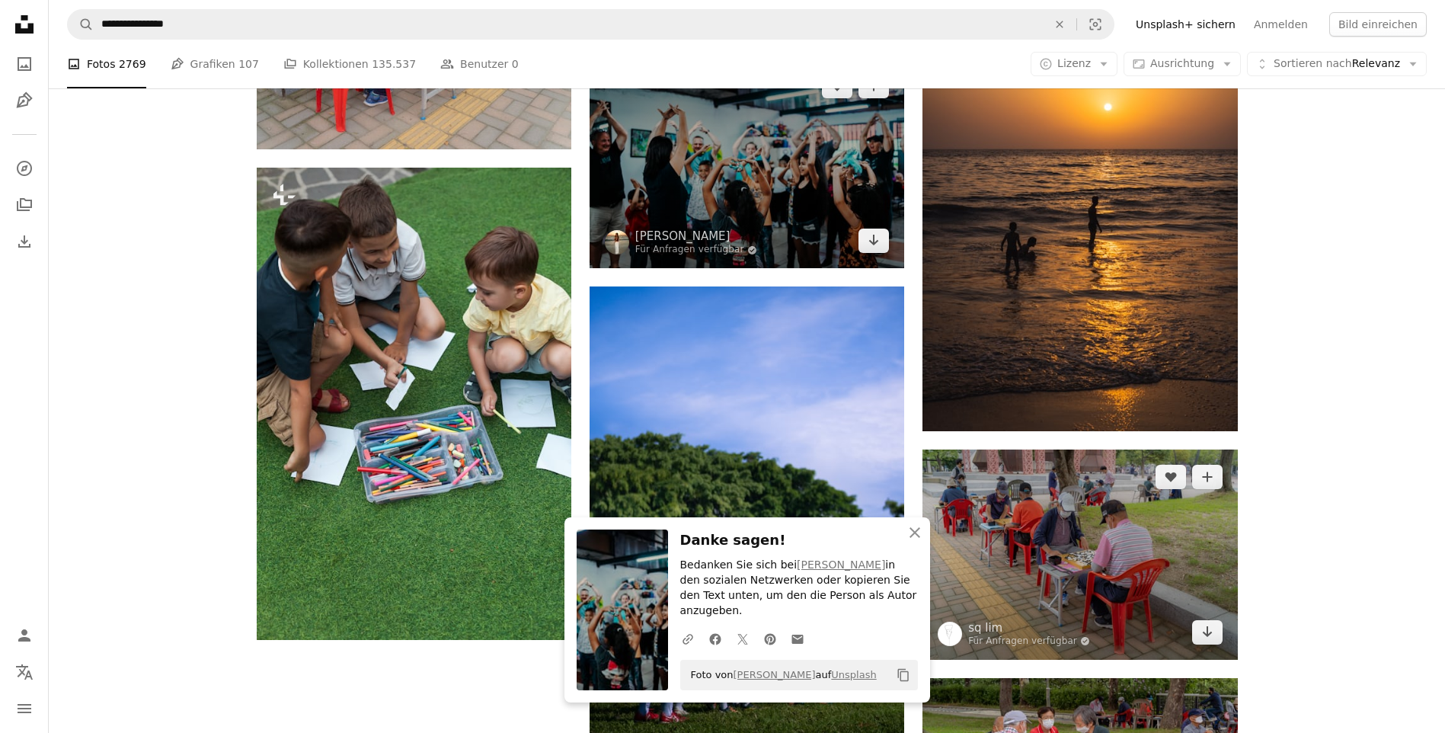
scroll to position [1523, 0]
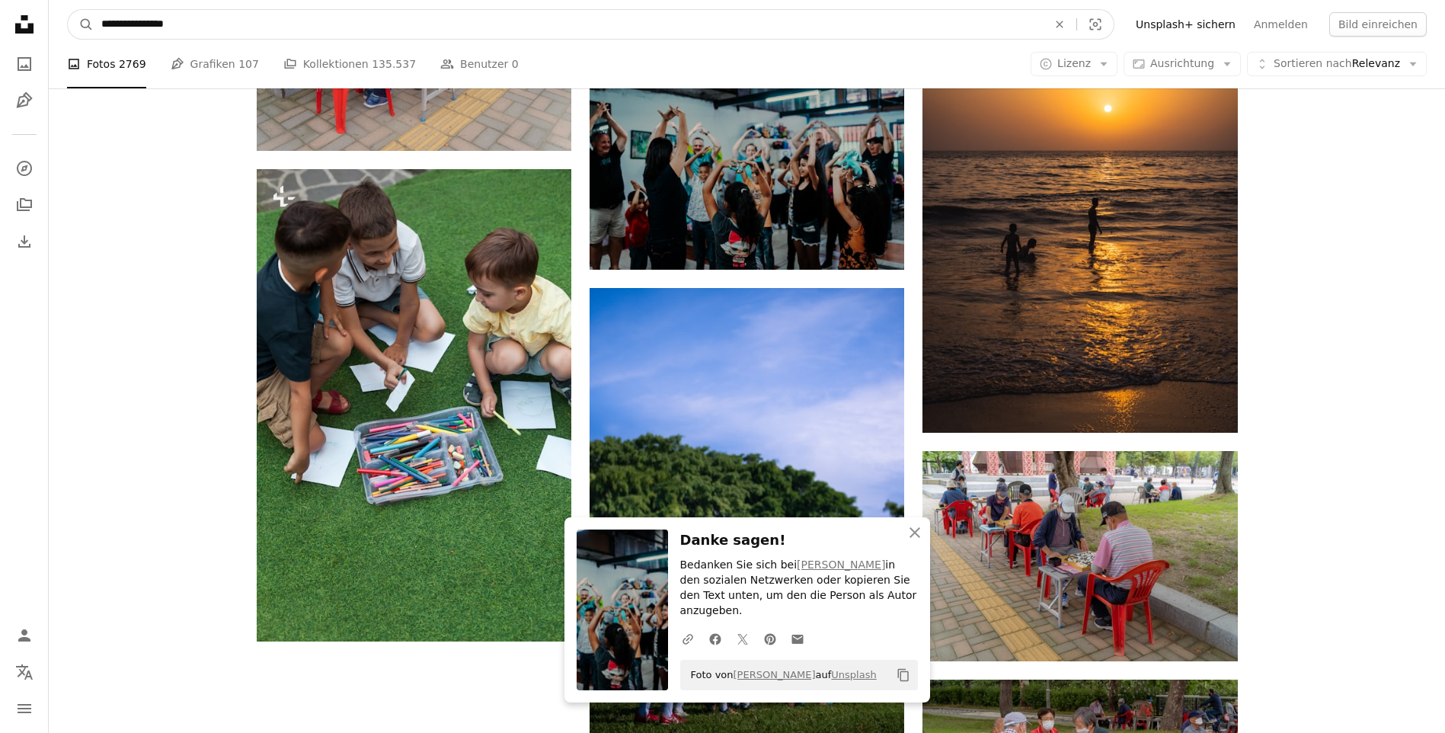
click at [164, 23] on input "**********" at bounding box center [568, 24] width 949 height 29
type input "**********"
click button "A magnifying glass" at bounding box center [81, 24] width 26 height 29
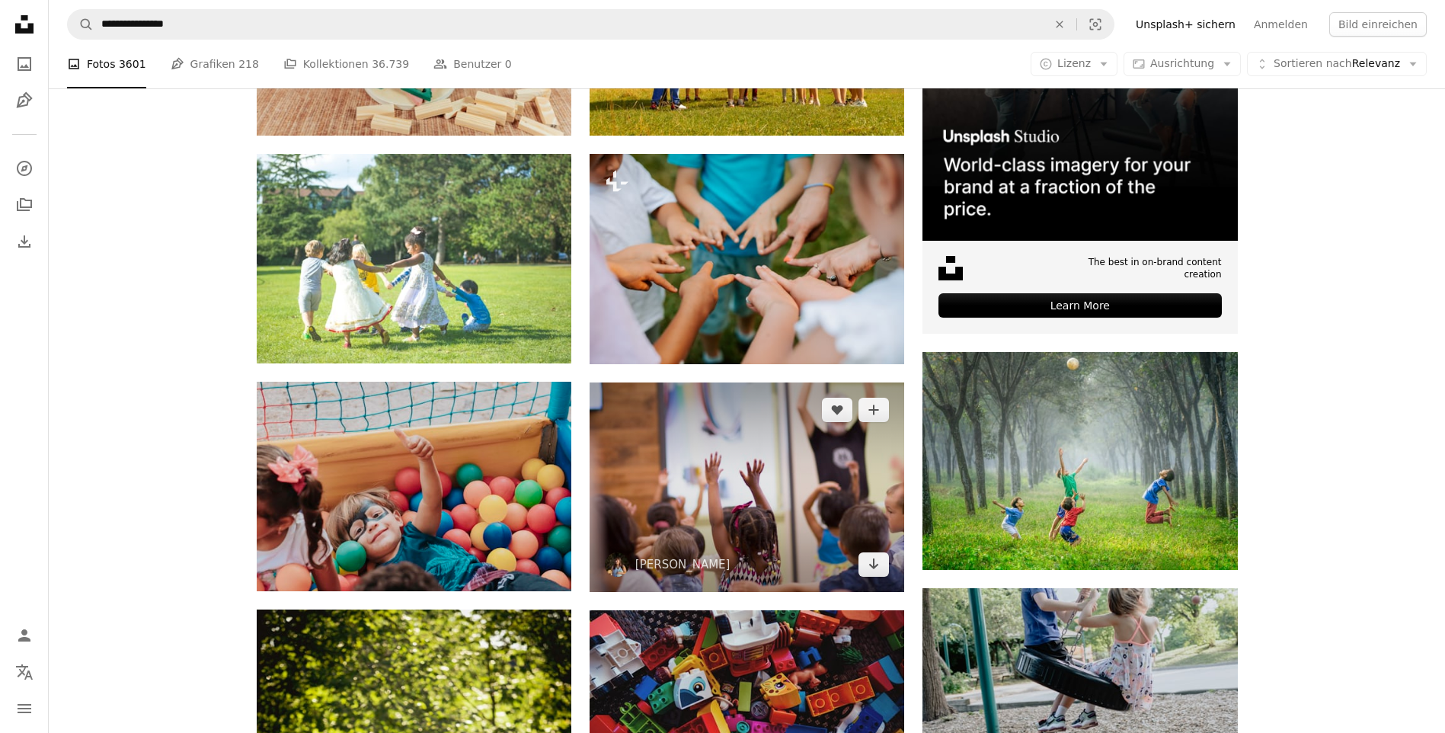
scroll to position [533, 0]
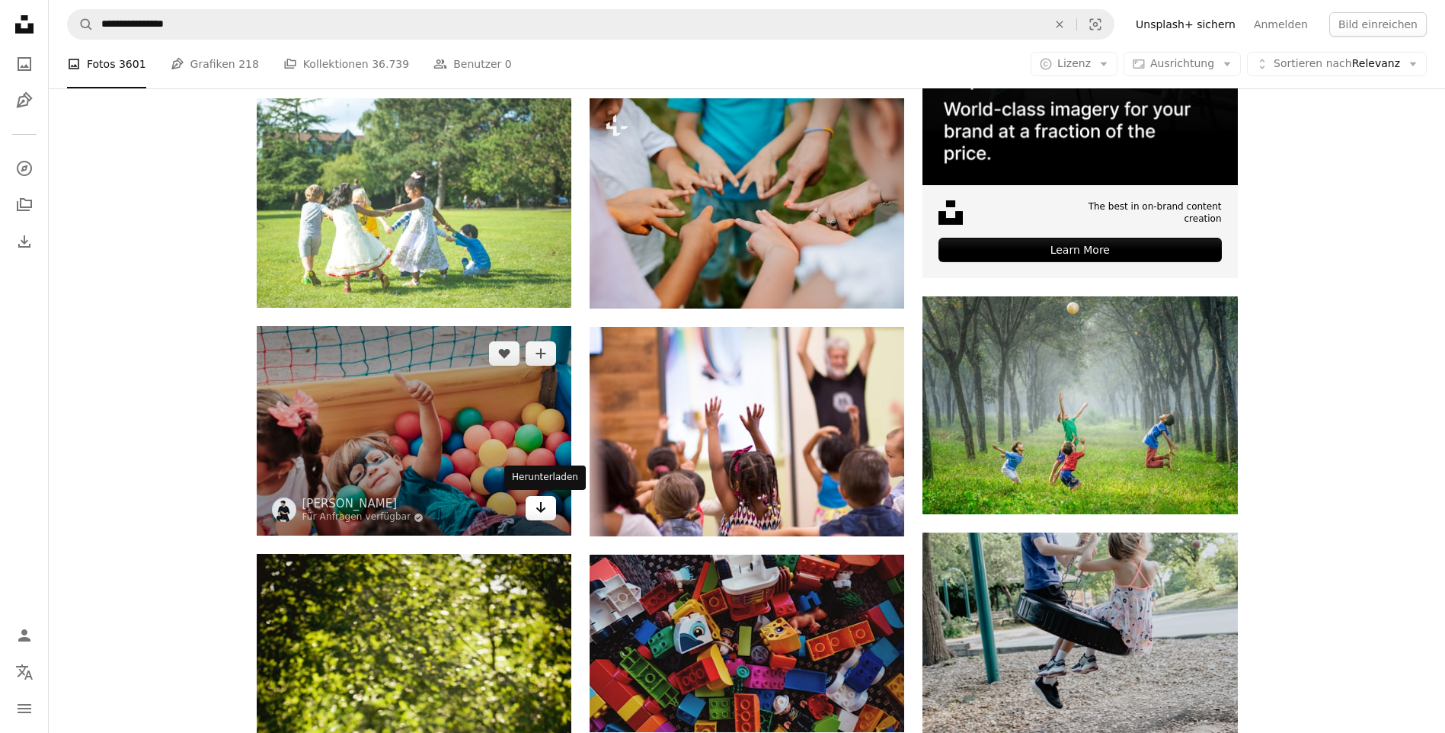
click at [540, 509] on icon "Herunterladen" at bounding box center [541, 507] width 10 height 11
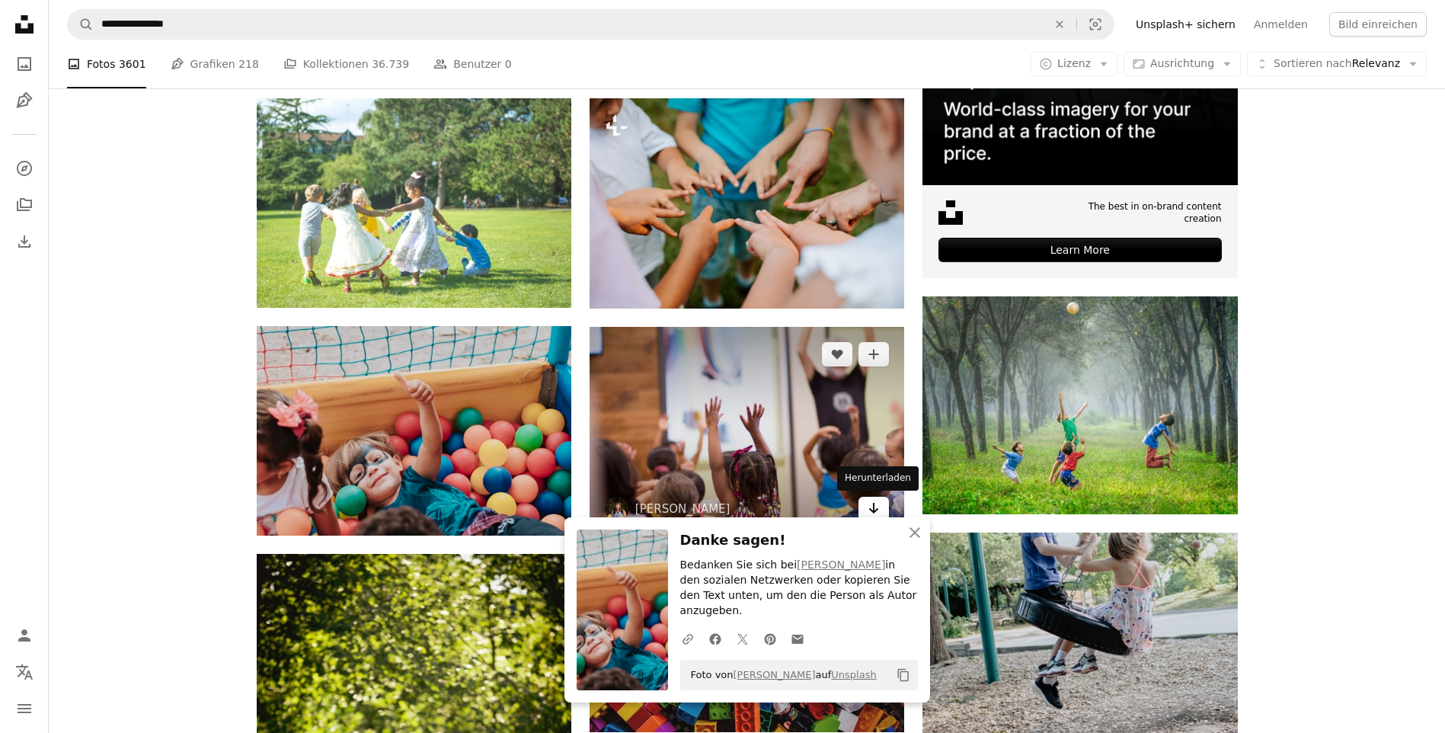
click at [869, 509] on icon "Arrow pointing down" at bounding box center [873, 508] width 12 height 18
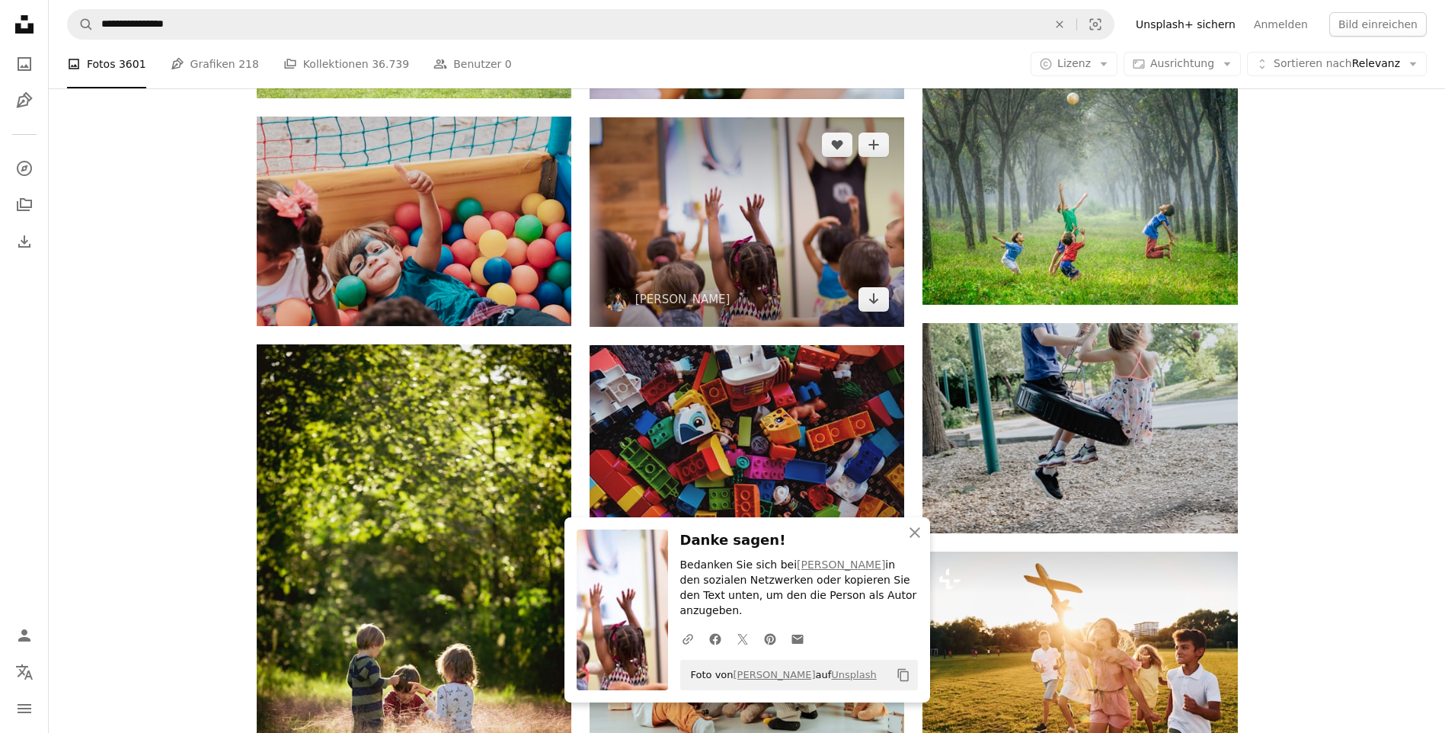
scroll to position [838, 0]
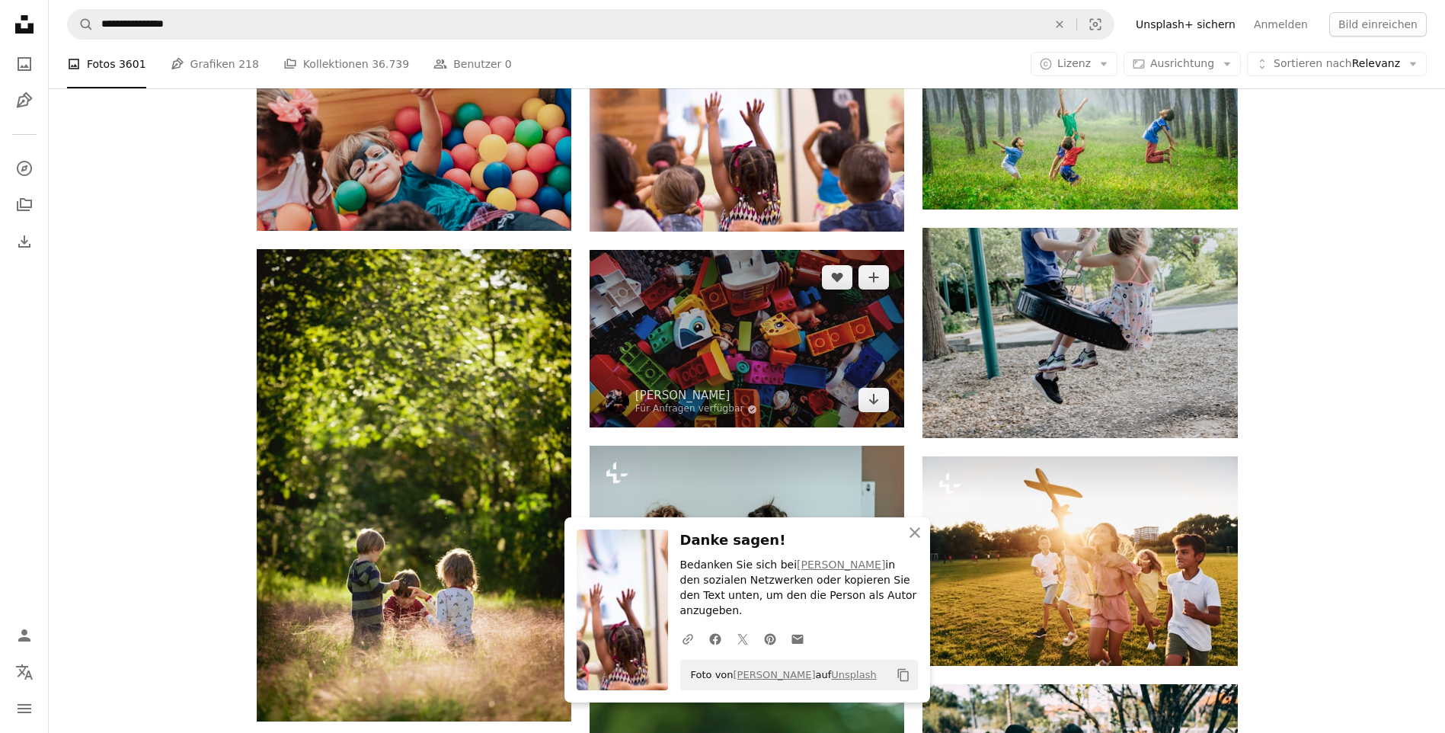
click at [831, 373] on img at bounding box center [746, 338] width 315 height 177
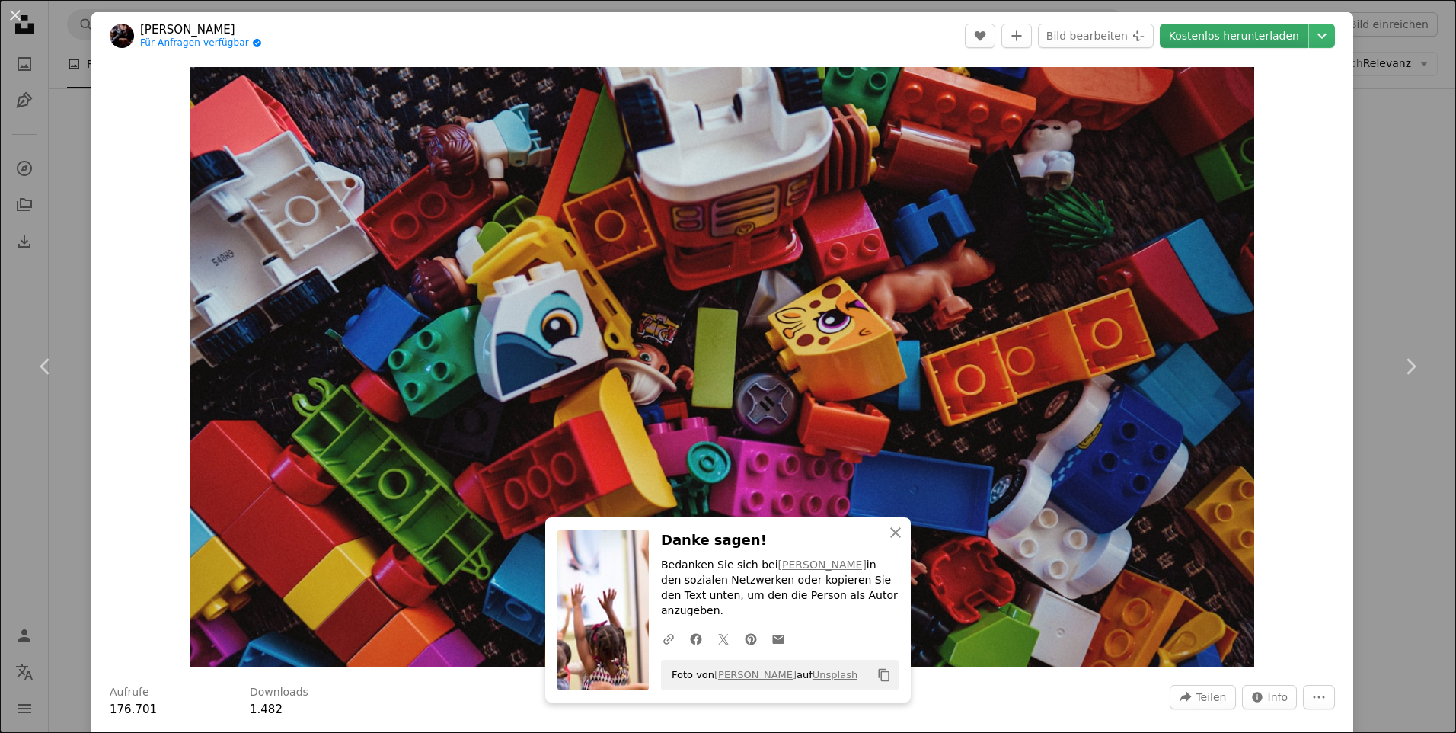
click at [1254, 40] on link "Kostenlos herunterladen" at bounding box center [1234, 36] width 149 height 24
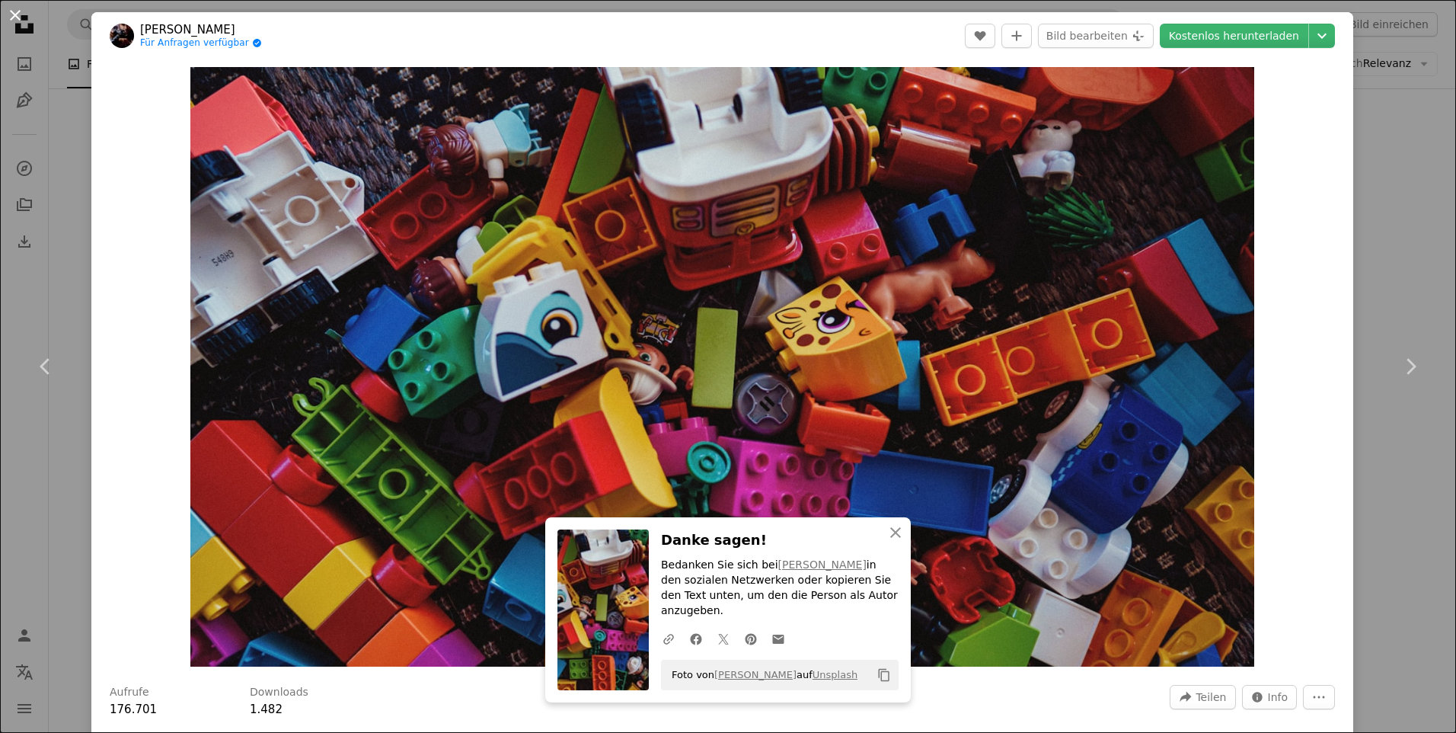
click at [12, 16] on button "An X shape" at bounding box center [15, 15] width 18 height 18
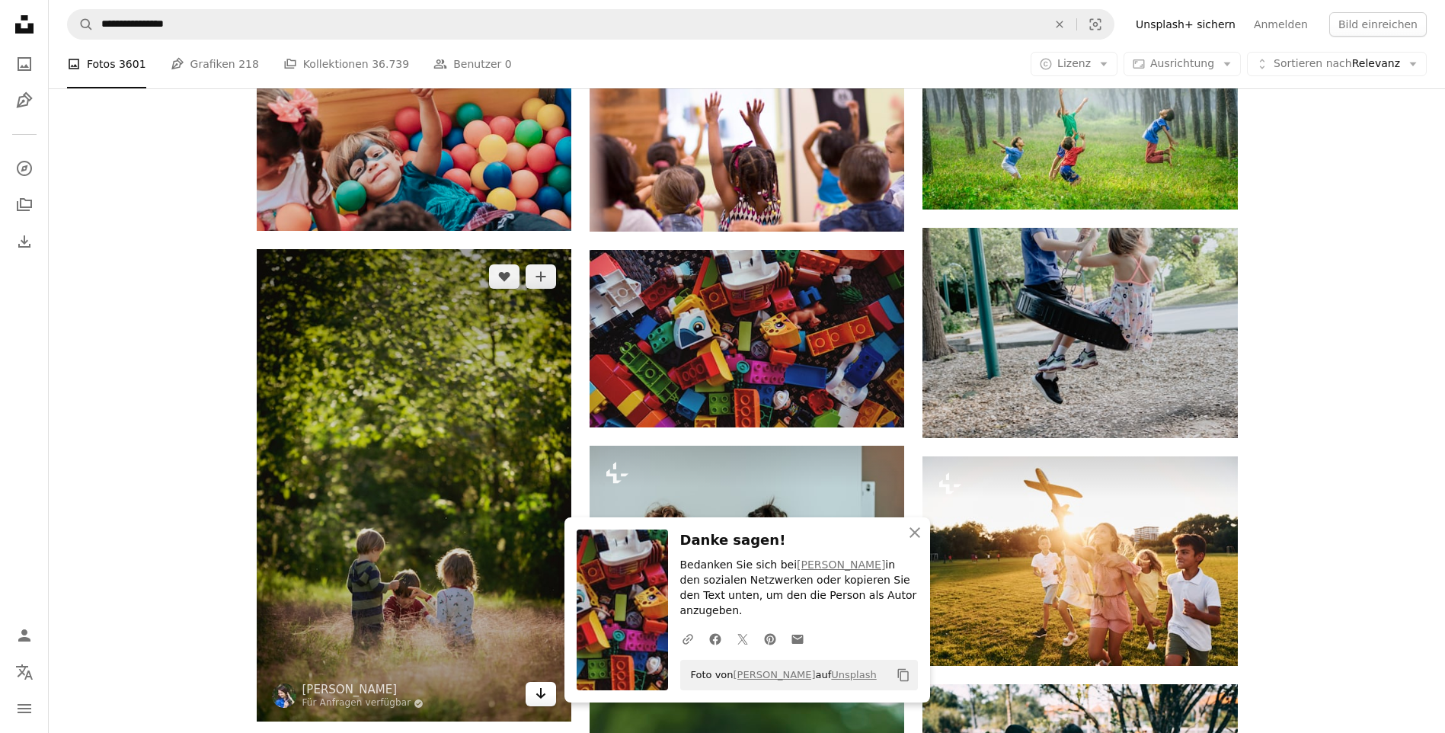
click at [535, 695] on icon "Arrow pointing down" at bounding box center [541, 693] width 12 height 18
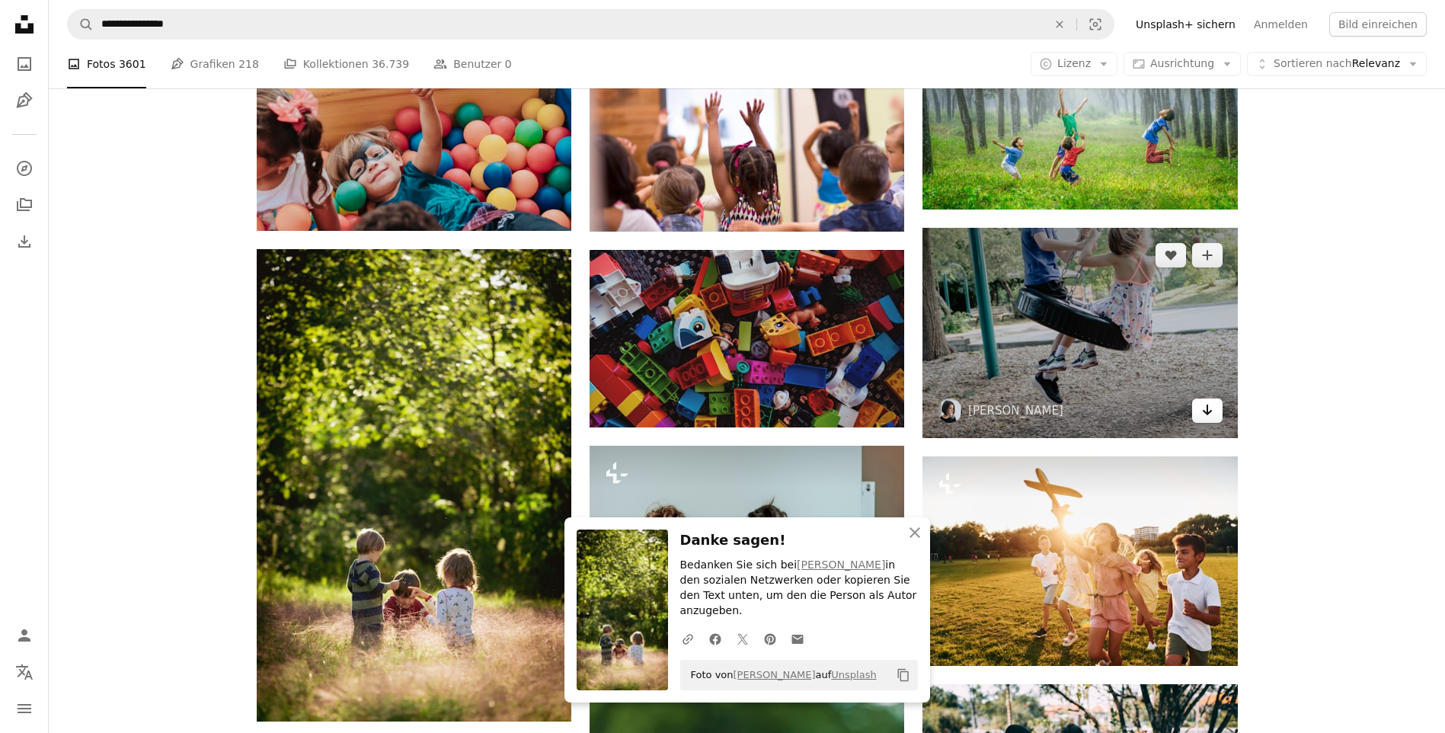
click at [1206, 409] on icon "Herunterladen" at bounding box center [1207, 409] width 10 height 11
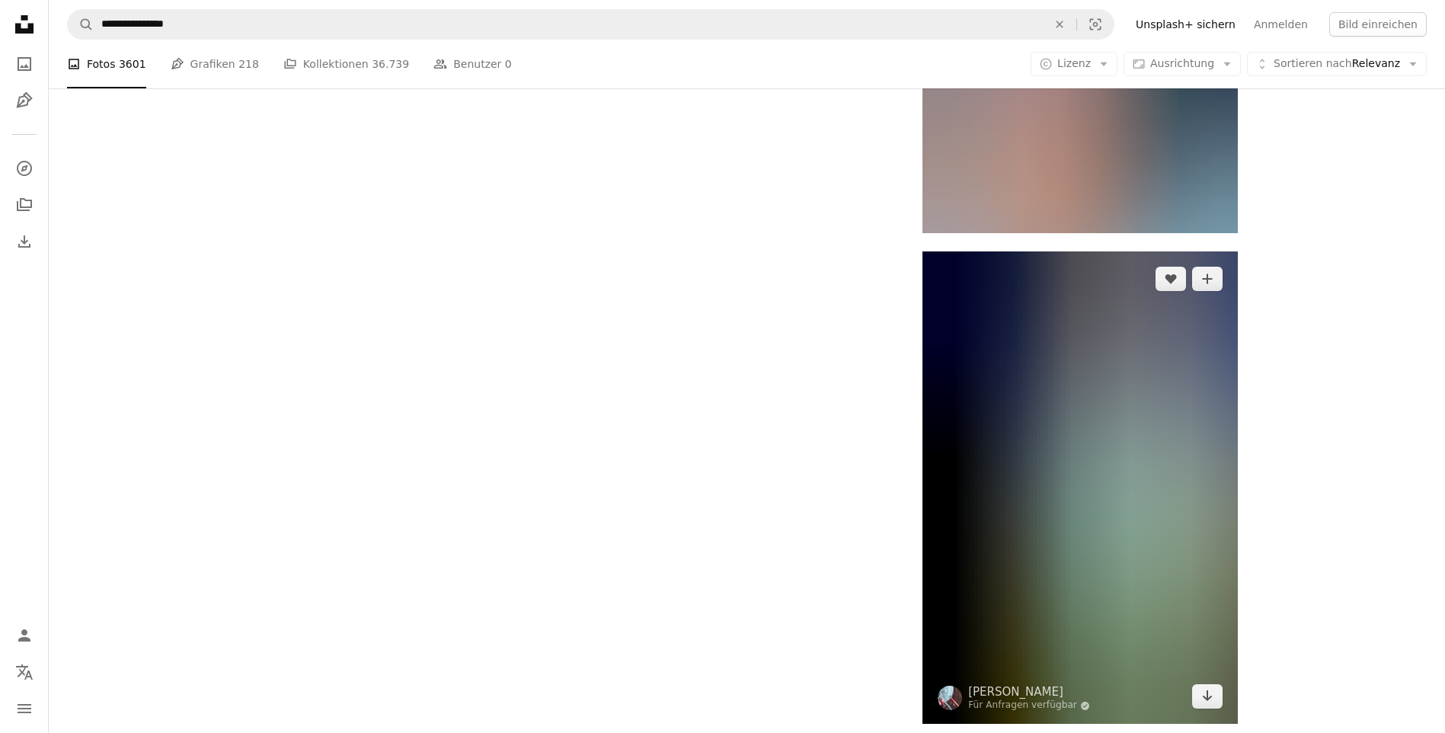
scroll to position [2209, 0]
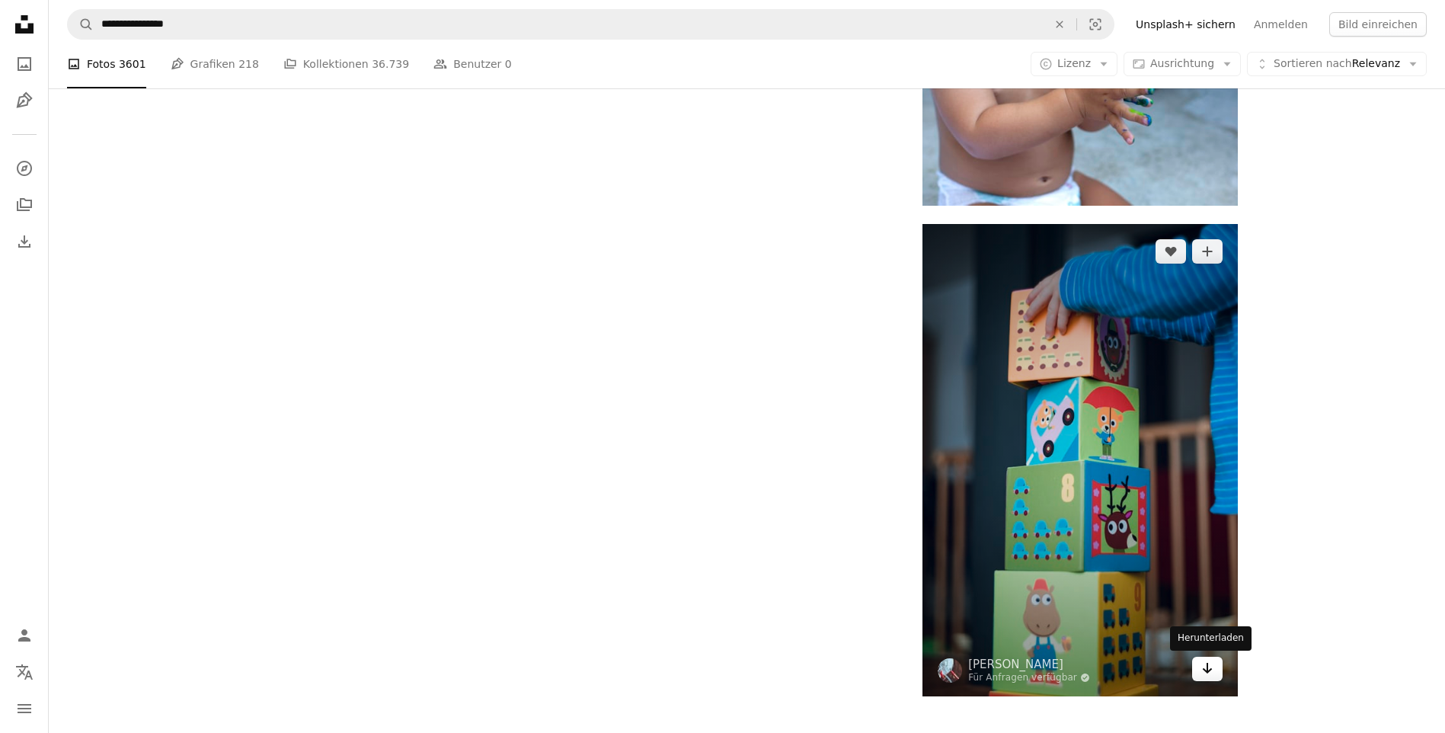
click at [1215, 672] on link "Arrow pointing down" at bounding box center [1207, 668] width 30 height 24
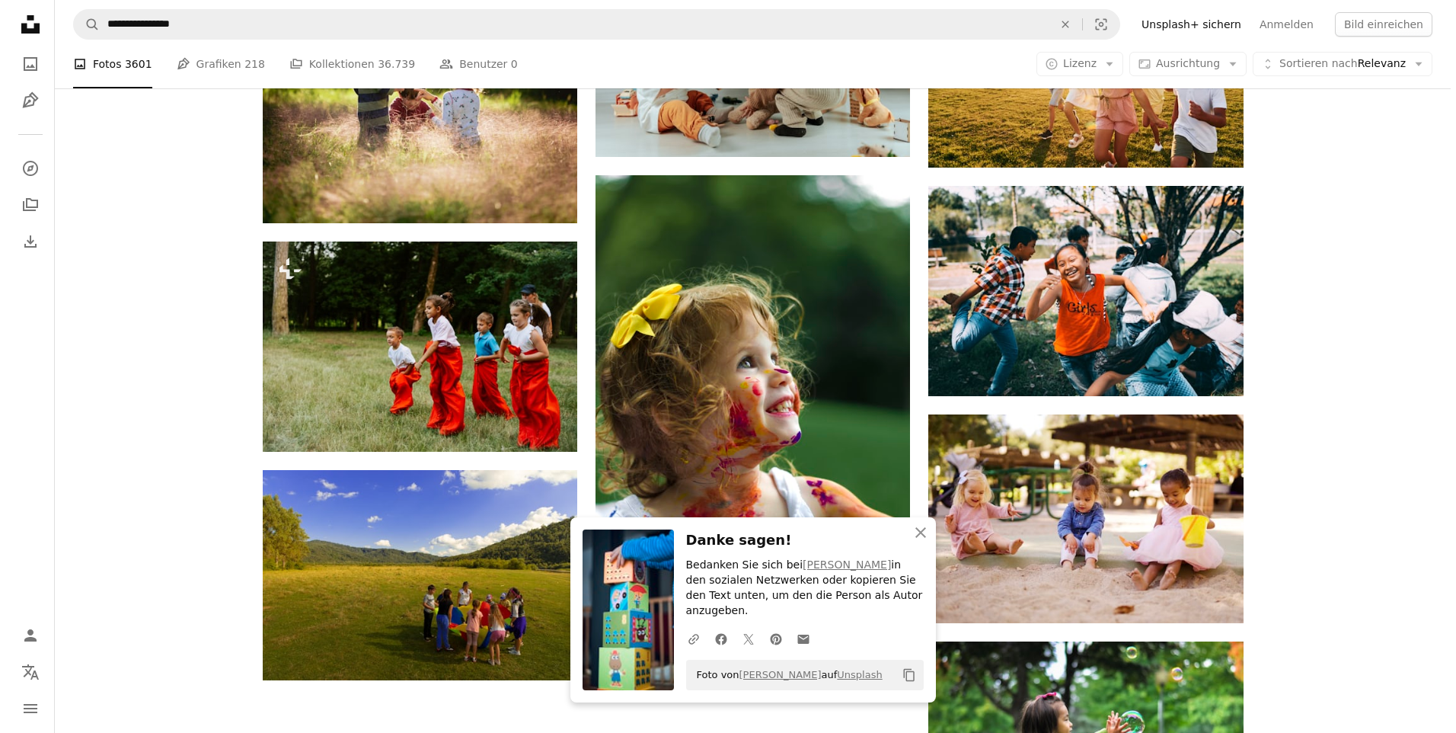
scroll to position [1260, 0]
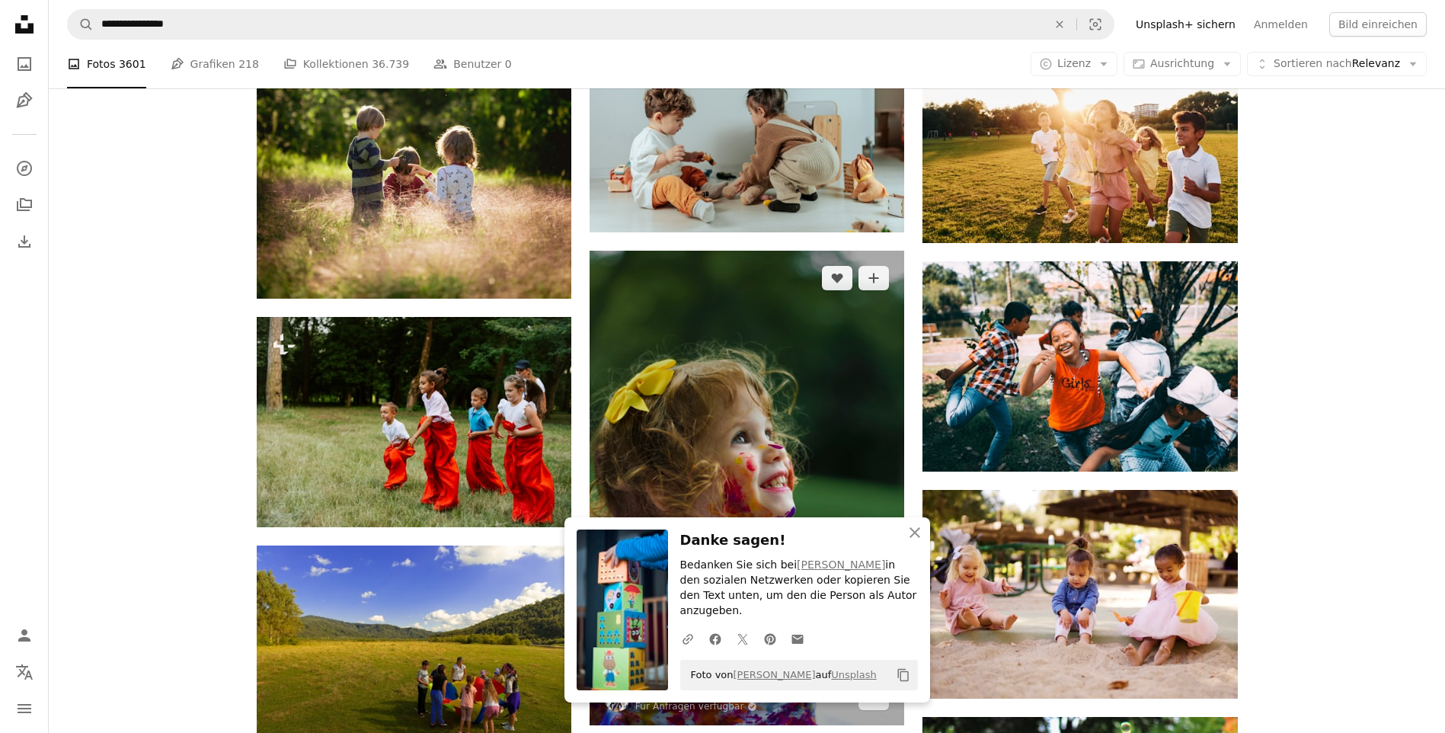
click at [867, 353] on img at bounding box center [746, 488] width 315 height 474
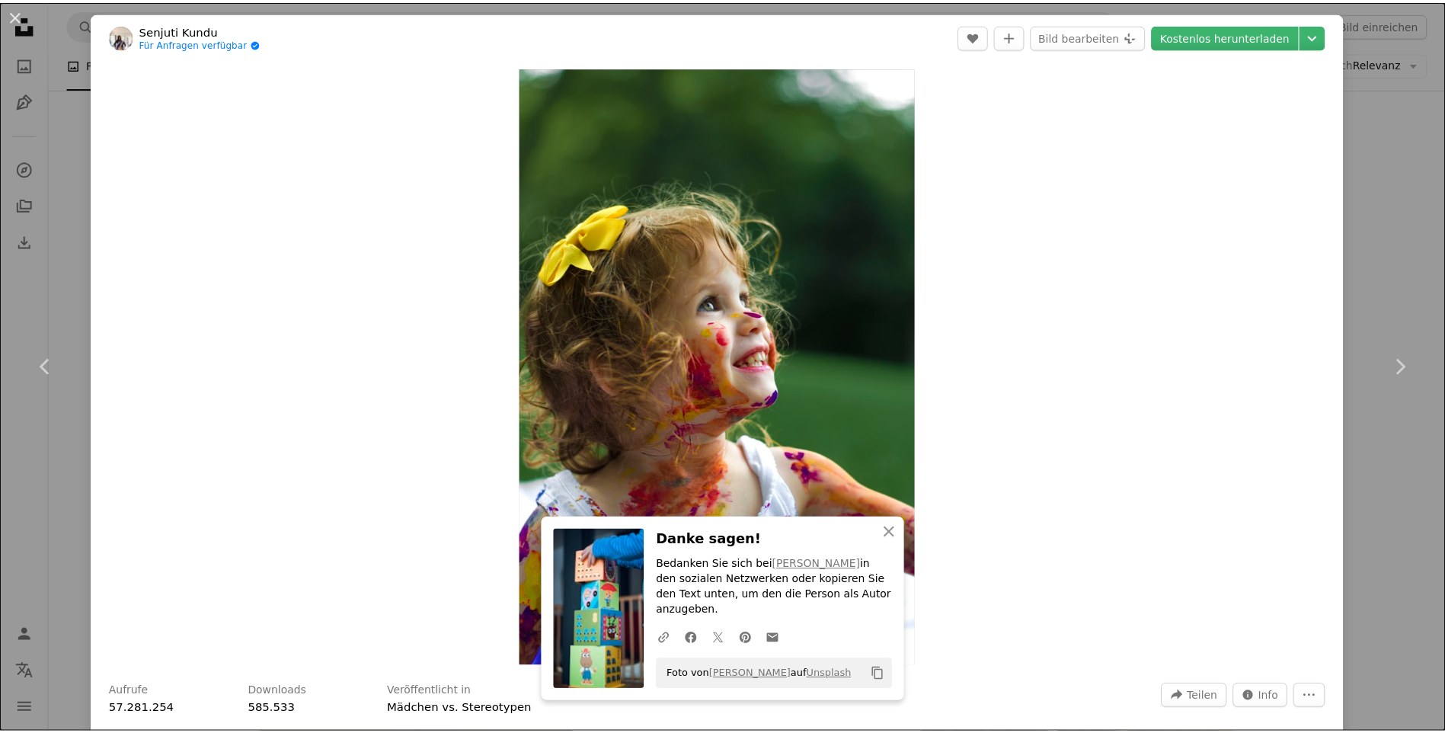
scroll to position [152, 0]
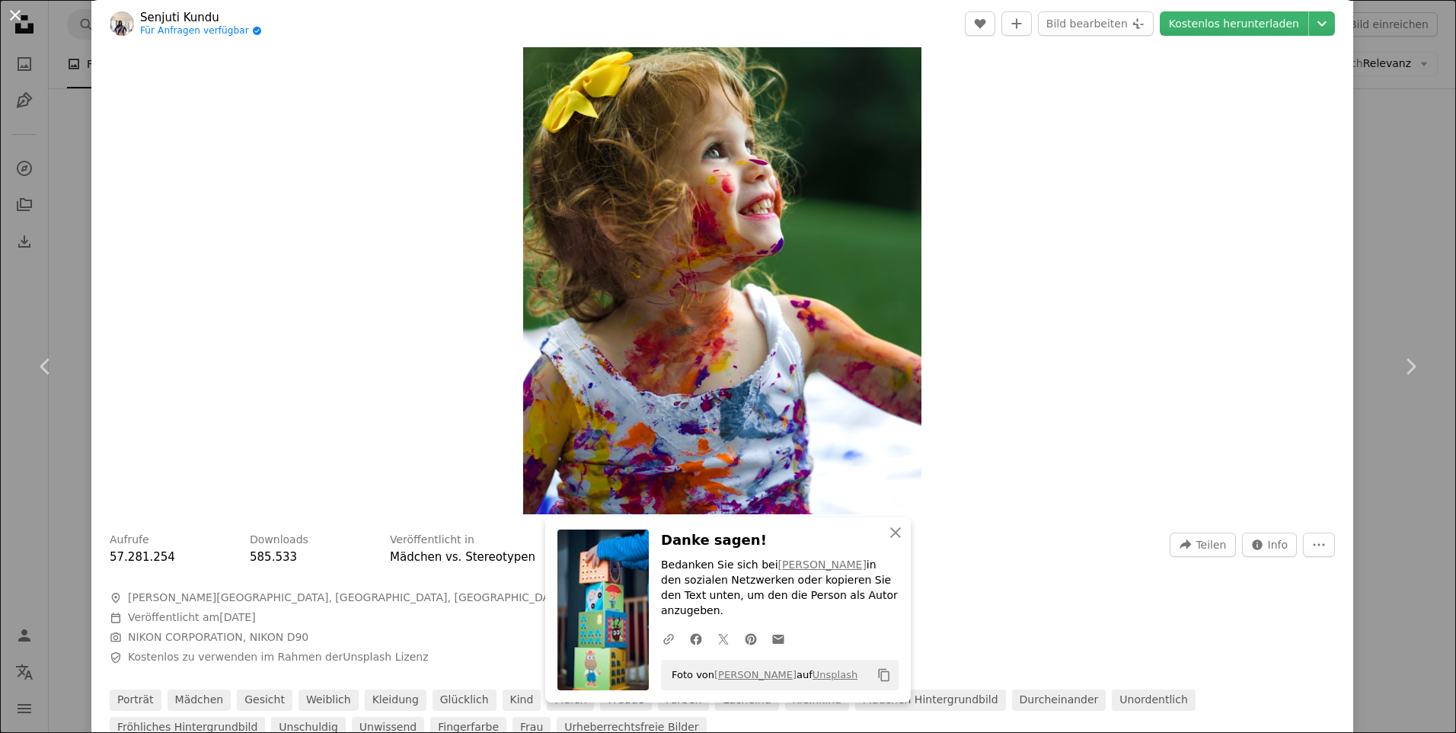
click at [15, 12] on button "An X shape" at bounding box center [15, 15] width 18 height 18
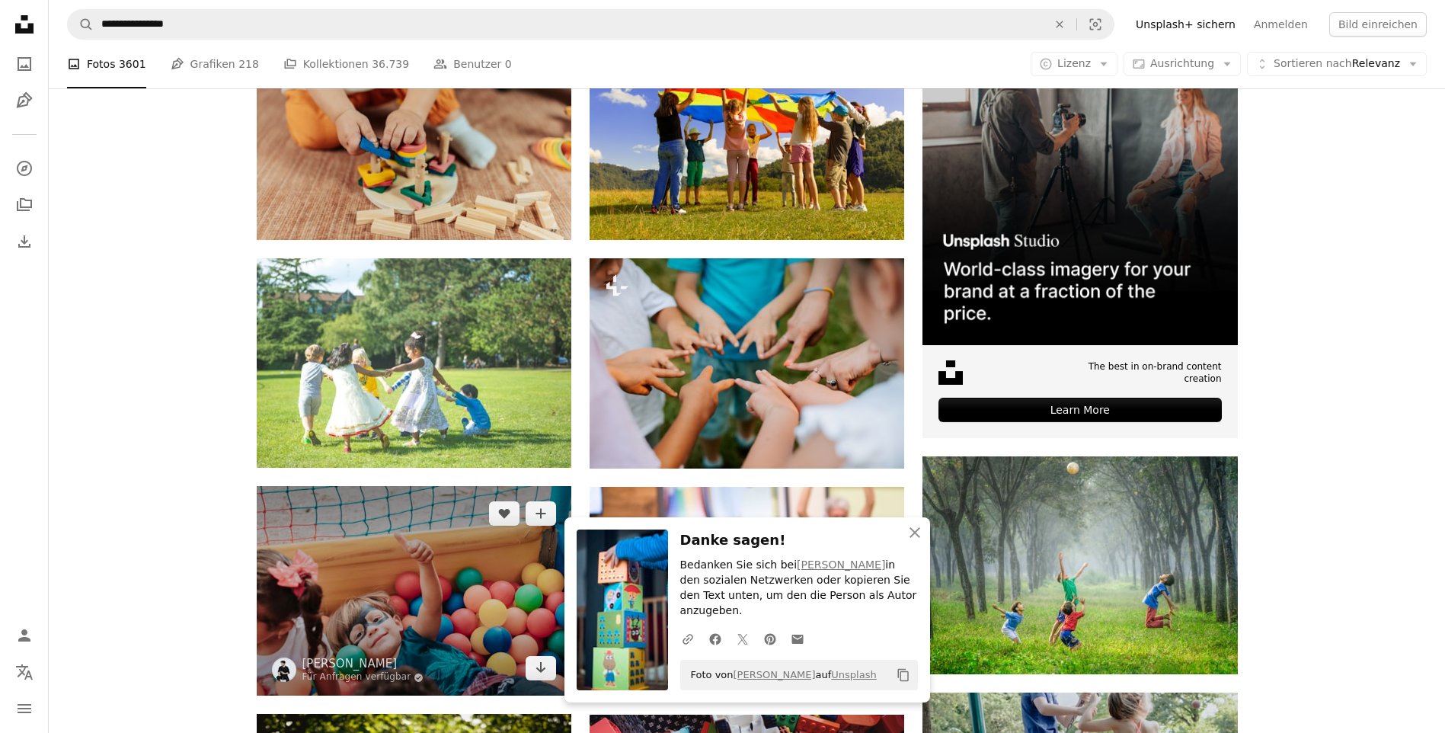
scroll to position [347, 0]
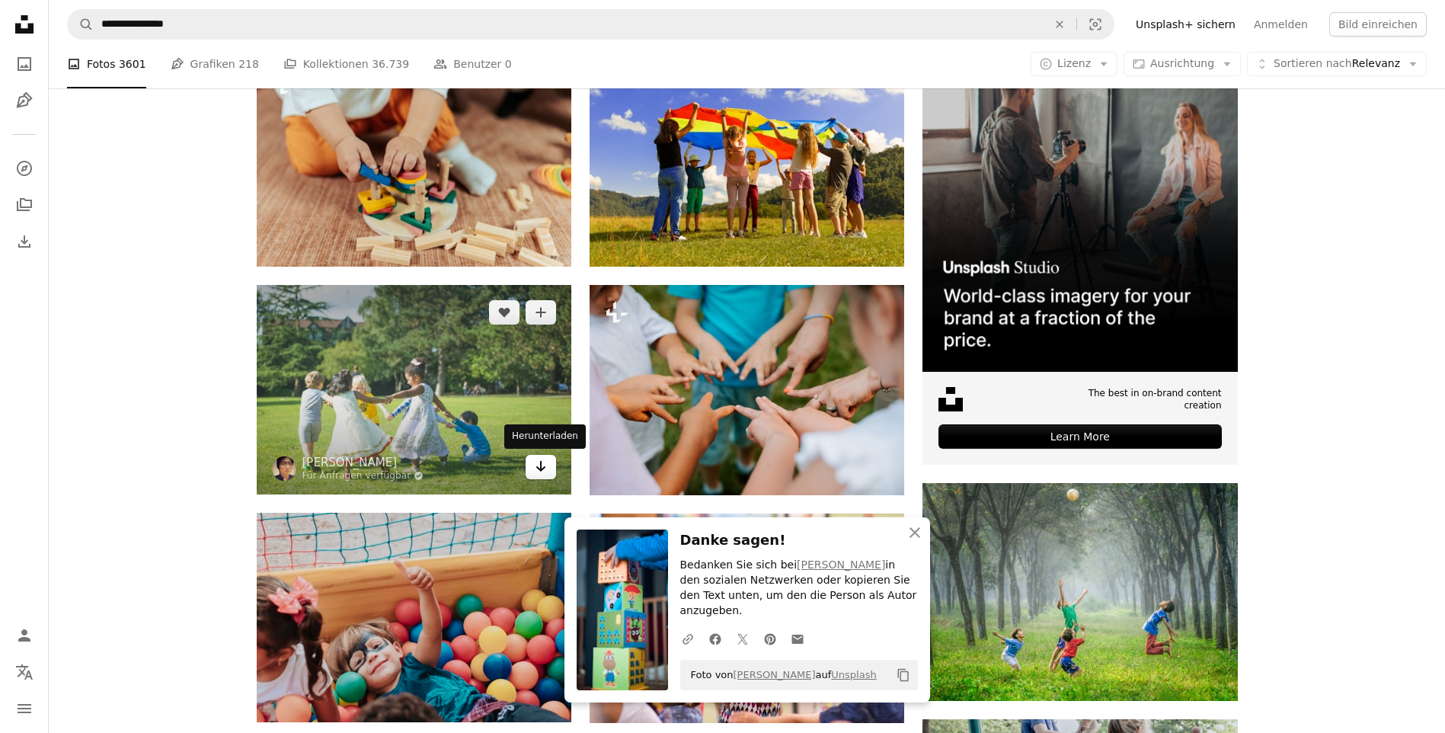
click at [537, 465] on icon "Arrow pointing down" at bounding box center [541, 466] width 12 height 18
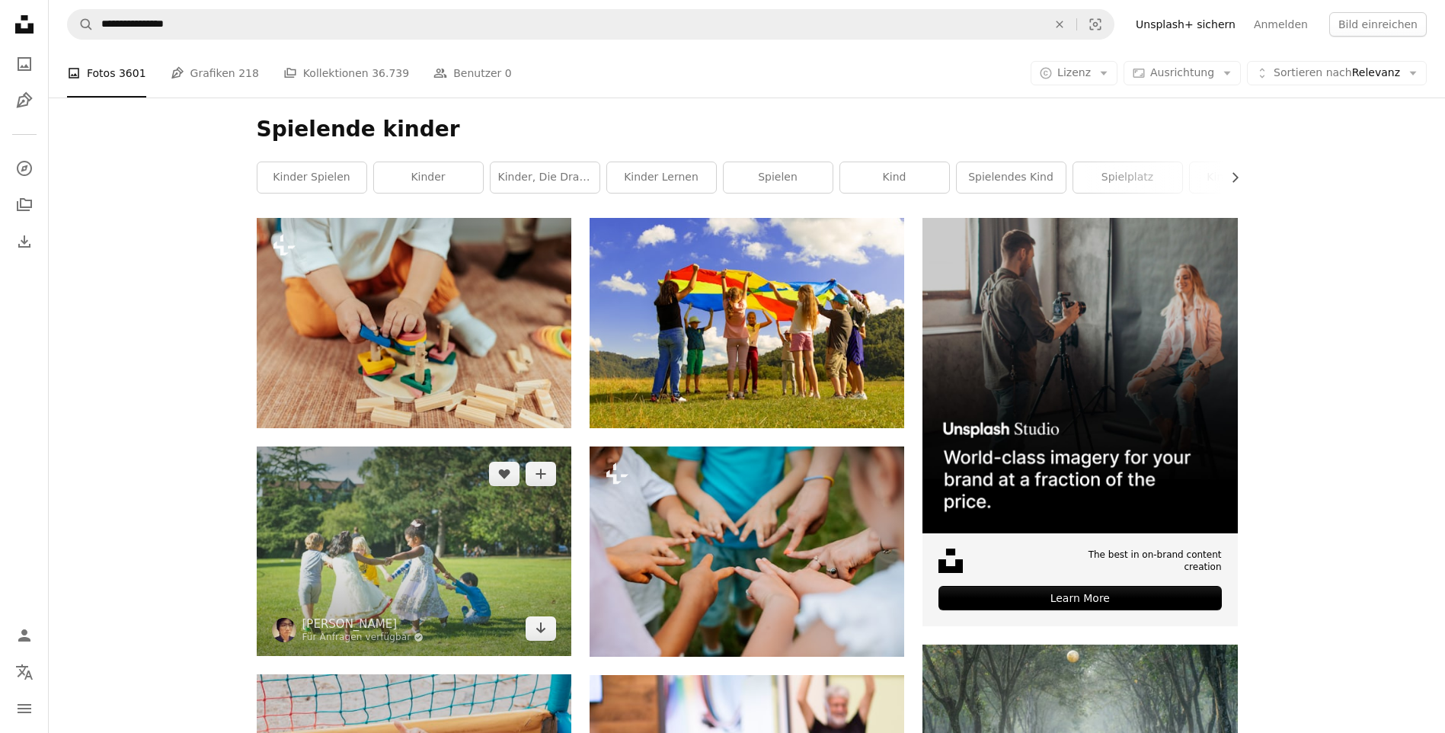
scroll to position [118, 0]
